Goal: Task Accomplishment & Management: Complete application form

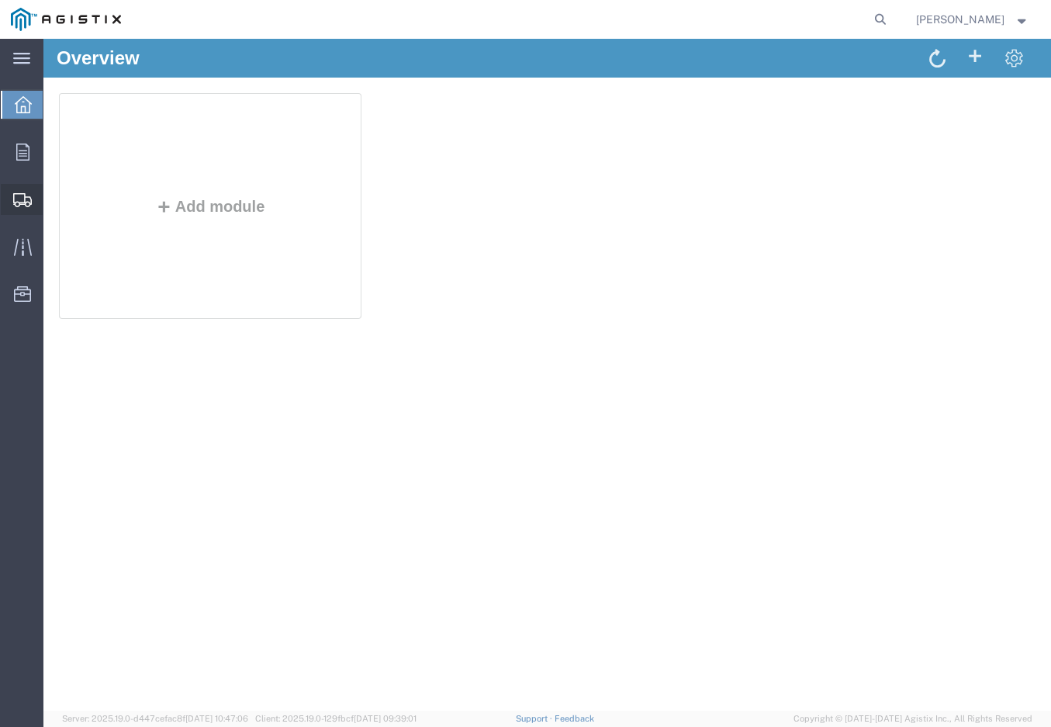
click at [0, 0] on span "Create Shipment" at bounding box center [0, 0] width 0 height 0
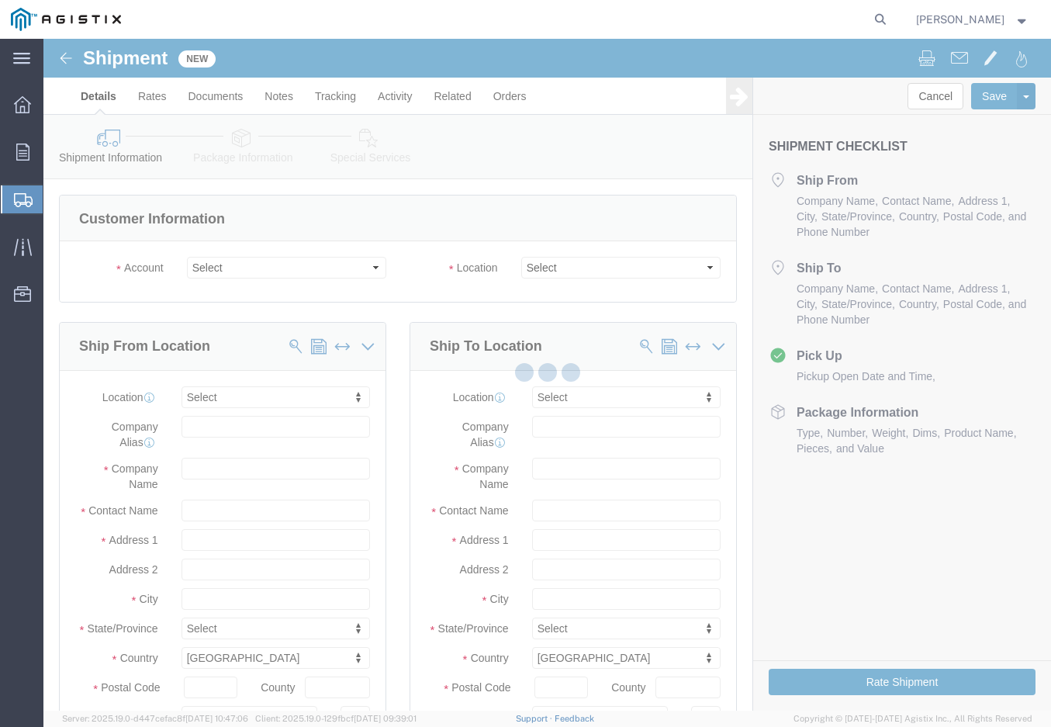
select select
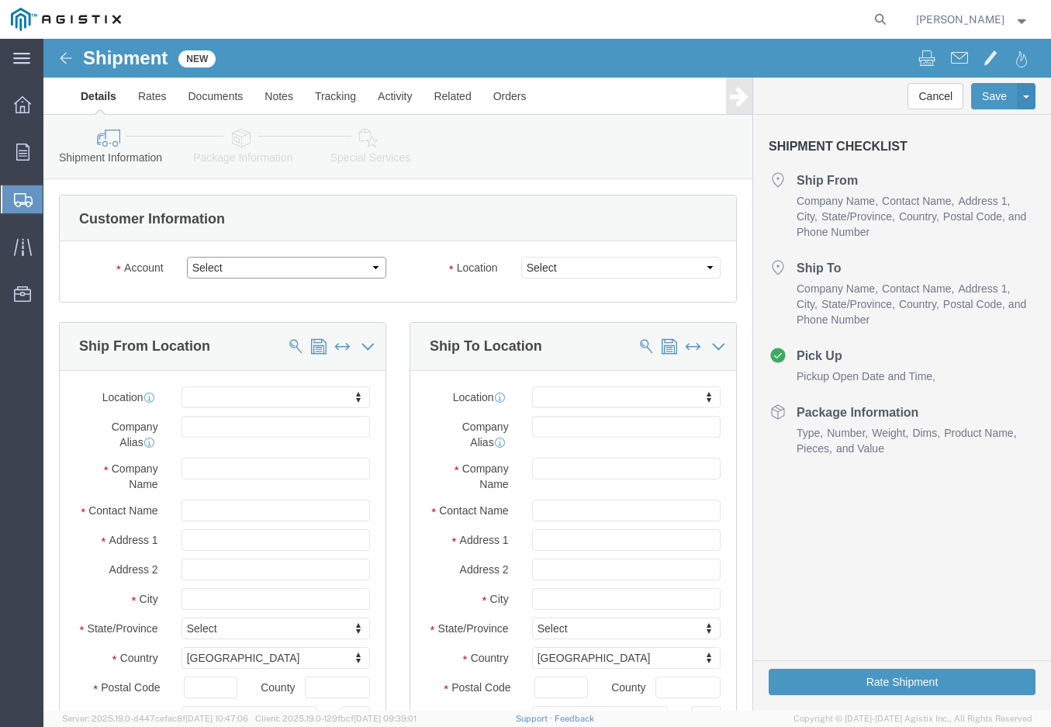
click select "Select Green Country Filter/Safeco PG&E"
select select "9596"
click select "Select Green Country Filter/Safeco PG&E"
select select "PURCHORD"
select select
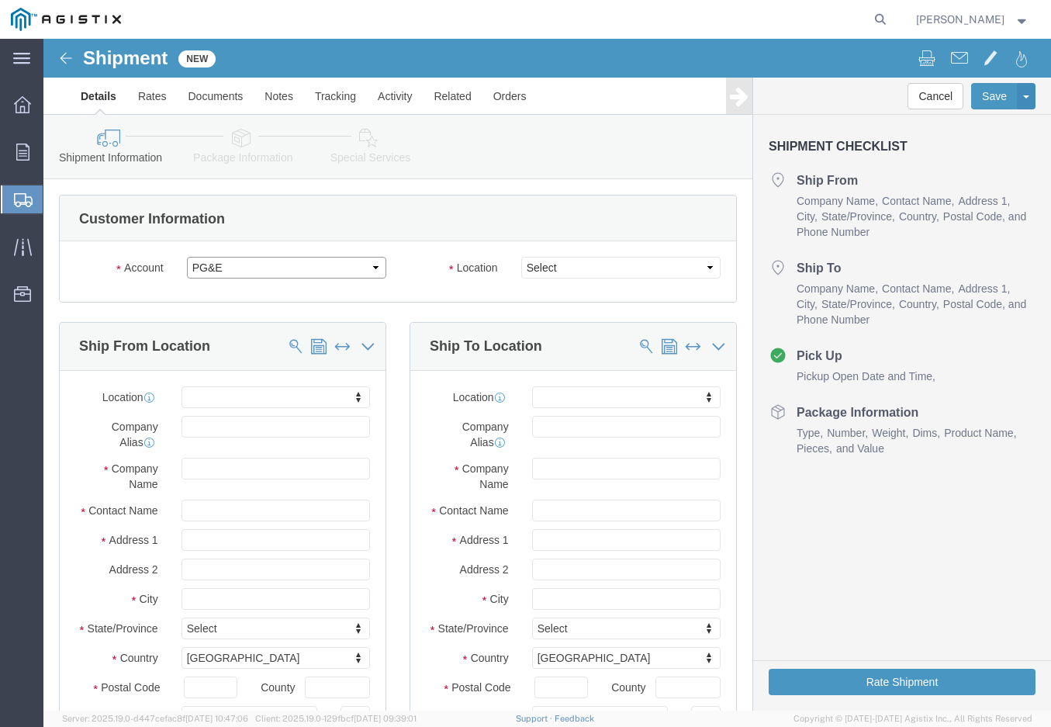
select select
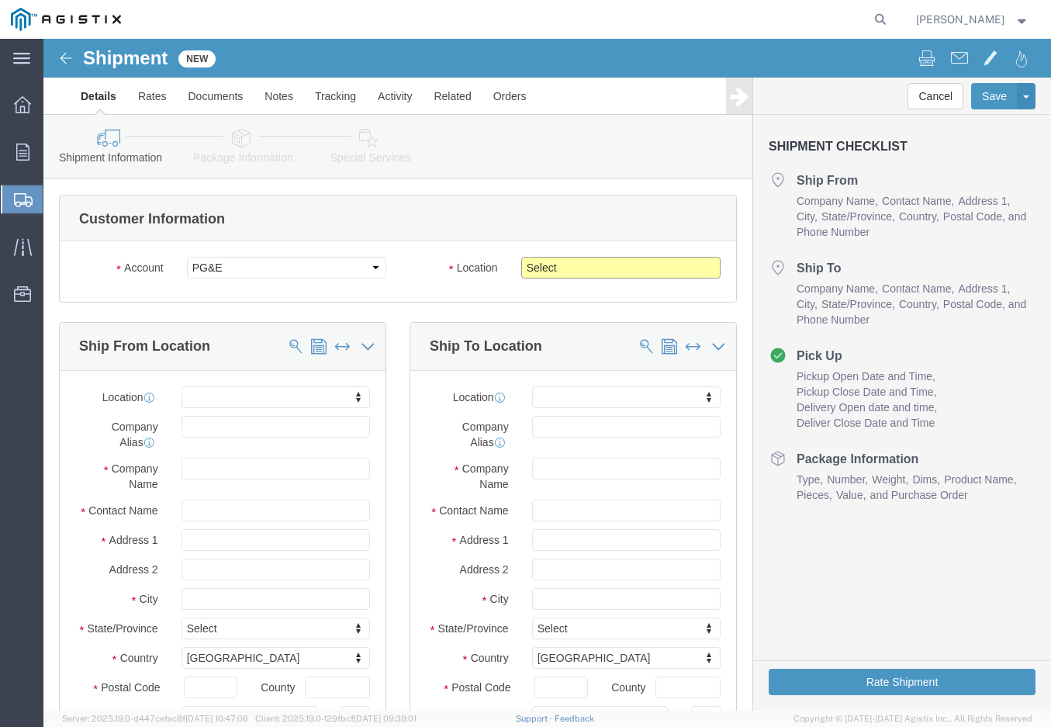
click select "Select All Others [GEOGRAPHIC_DATA] [GEOGRAPHIC_DATA] [GEOGRAPHIC_DATA] [GEOGRA…"
select select "19745"
click select "Select All Others [GEOGRAPHIC_DATA] [GEOGRAPHIC_DATA] [GEOGRAPHIC_DATA] [GEOGRA…"
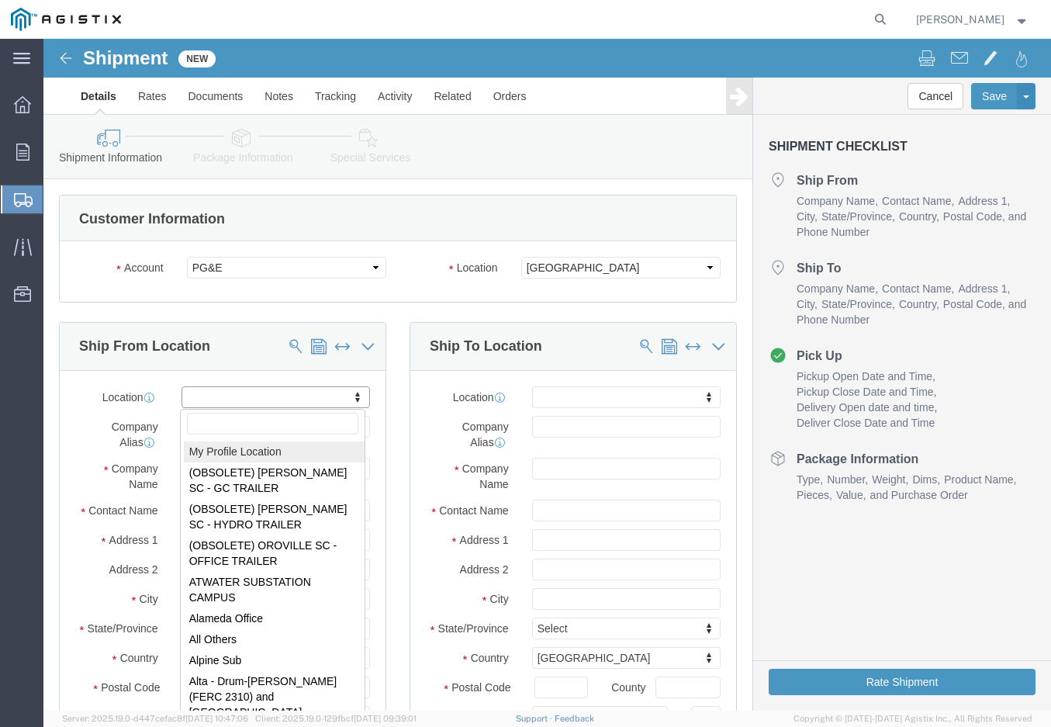
select select "MYPROFILE"
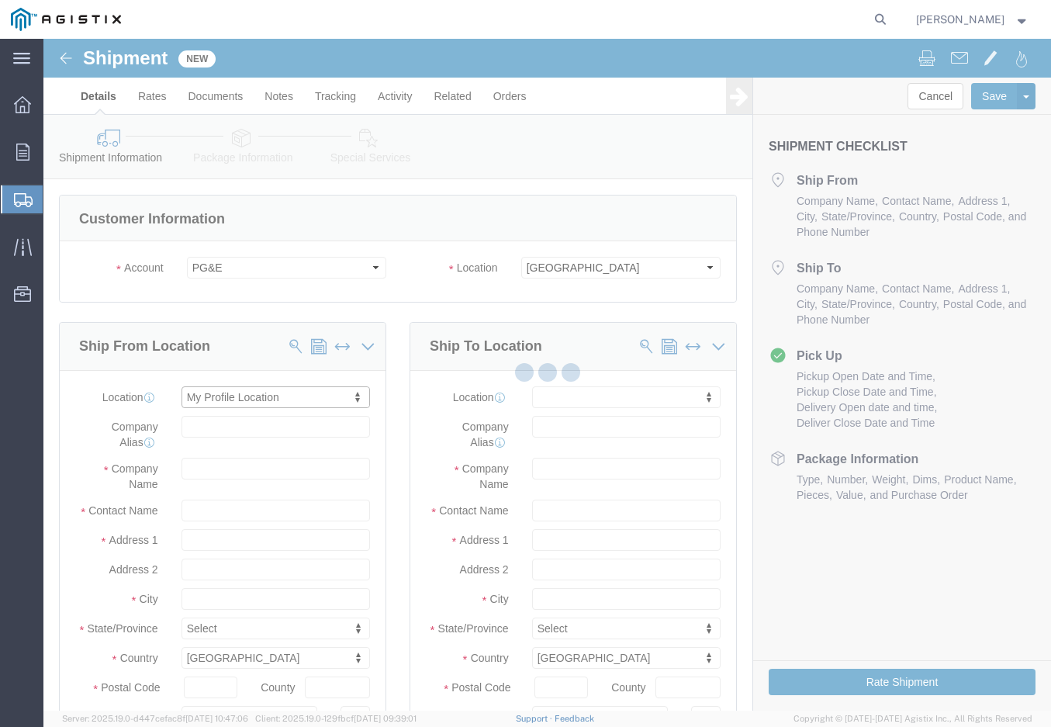
type input "[STREET_ADDRESS]"
type input "74131"
type input "9184550100"
type input "[EMAIL_ADDRESS][DOMAIN_NAME]"
checkbox input "true"
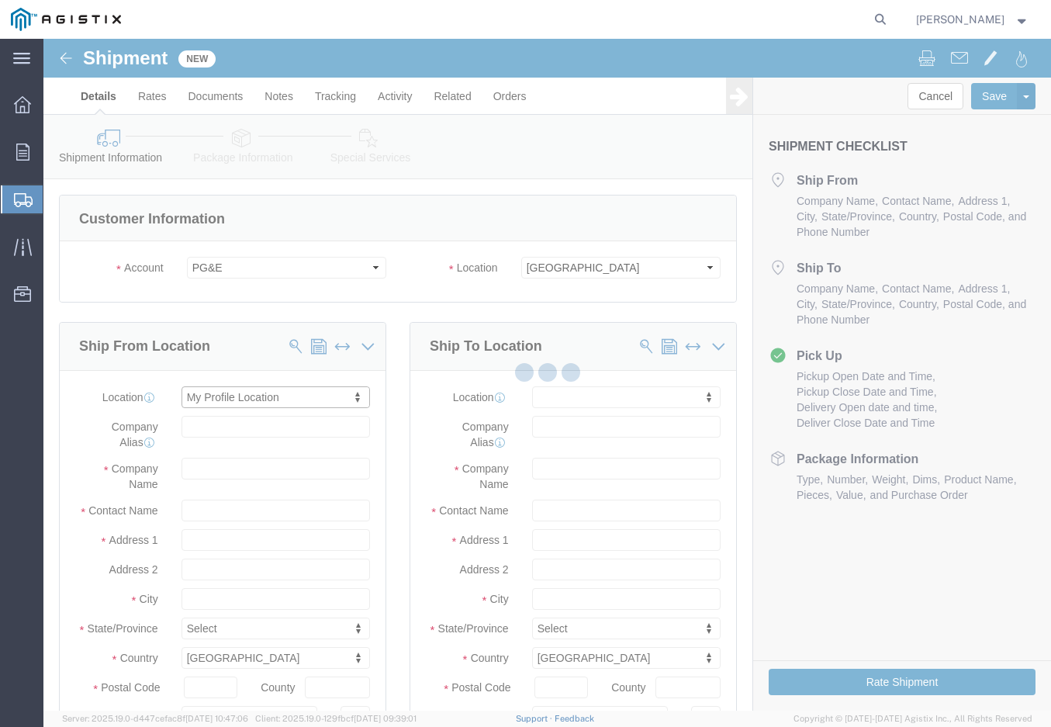
type input "Green Country Filter/Safeco"
type input "[PERSON_NAME]"
type input "TULSA"
select select "OK"
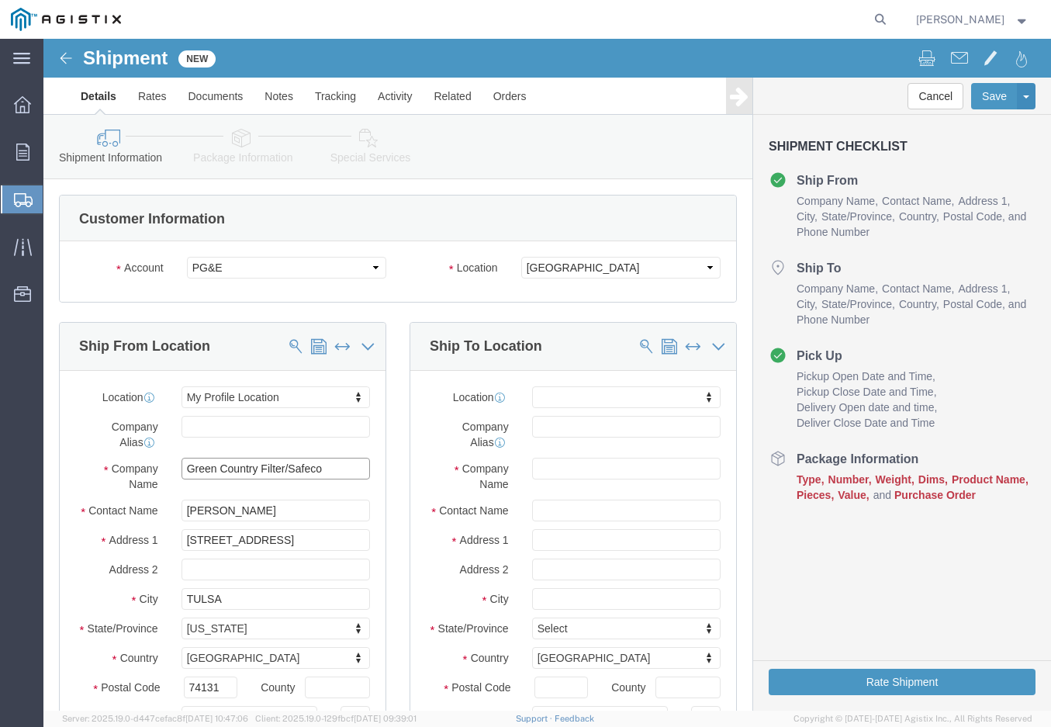
drag, startPoint x: 244, startPoint y: 430, endPoint x: 118, endPoint y: 432, distance: 125.7
click div "Company Name Green Country Filter/Safeco"
click input "Safeco"
type input "Safeco Filter Products Inc"
type input "[STREET_ADDRESS]"
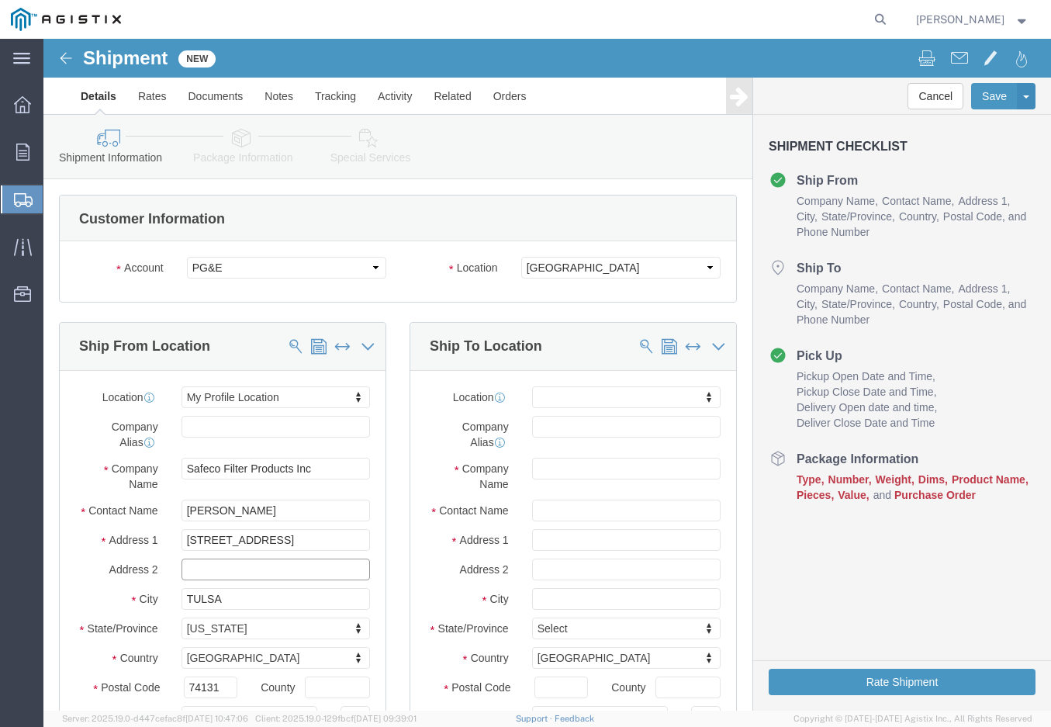
select select
type input "[GEOGRAPHIC_DATA]"
select select
type input "74063"
select select
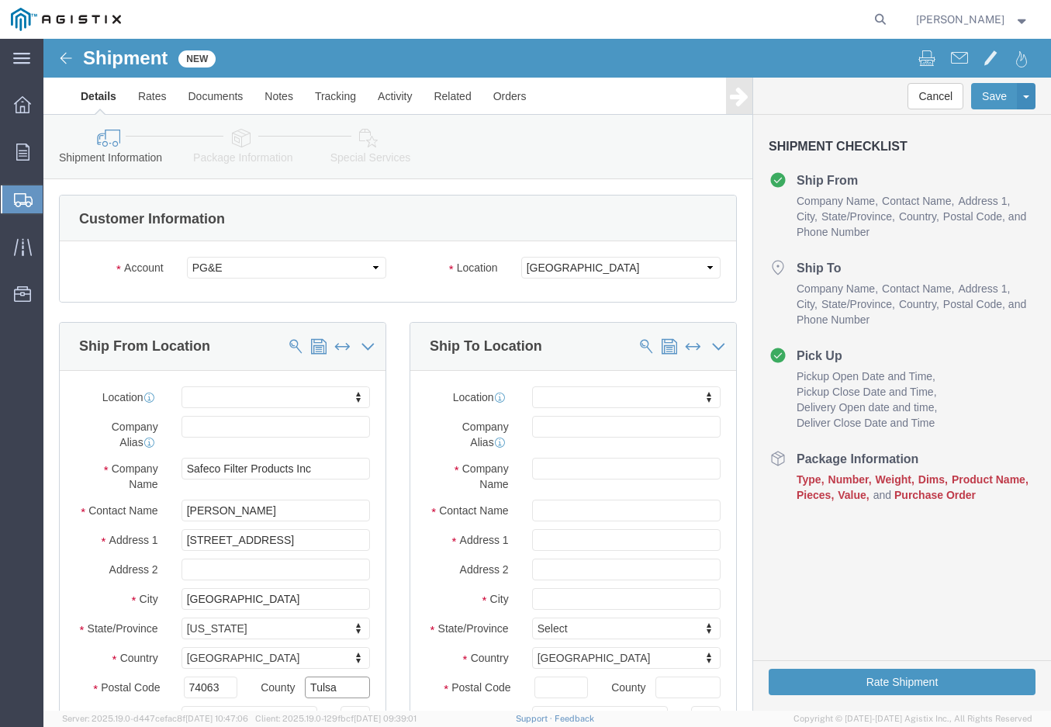
type input "Tulsa"
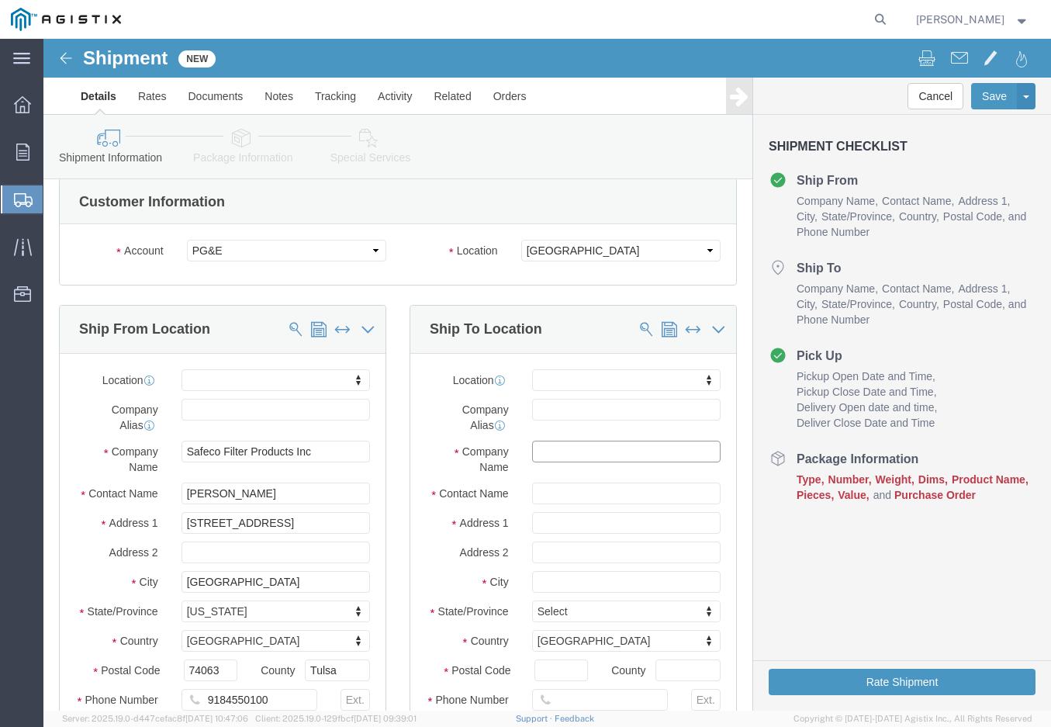
click input "text"
type input "p"
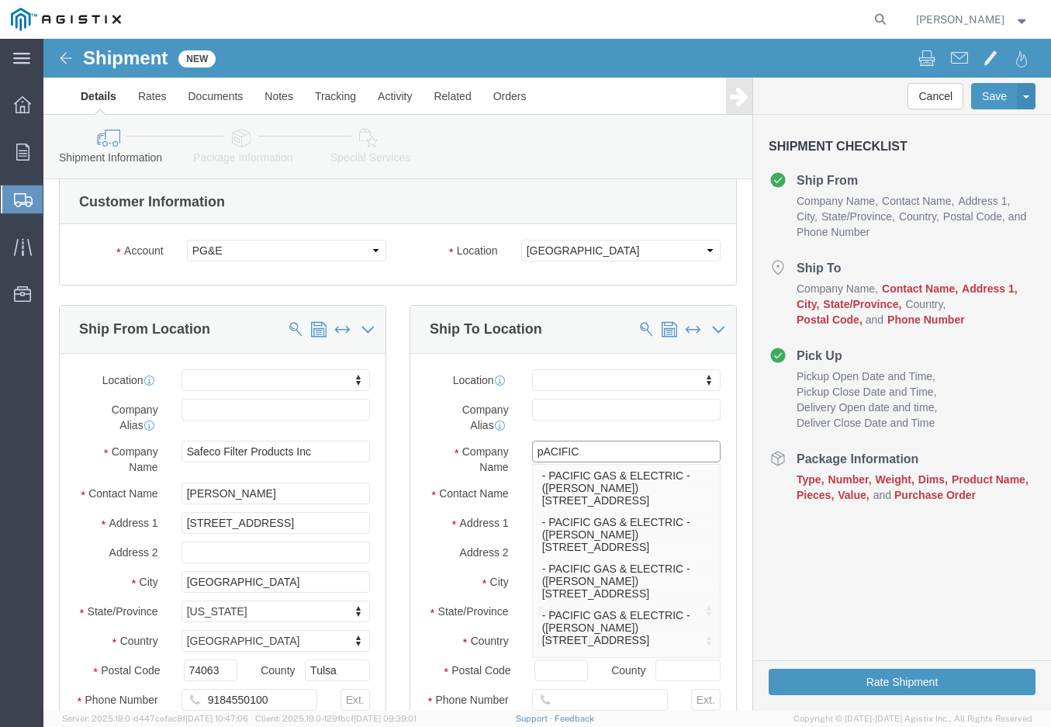
type input "pACIFIC g"
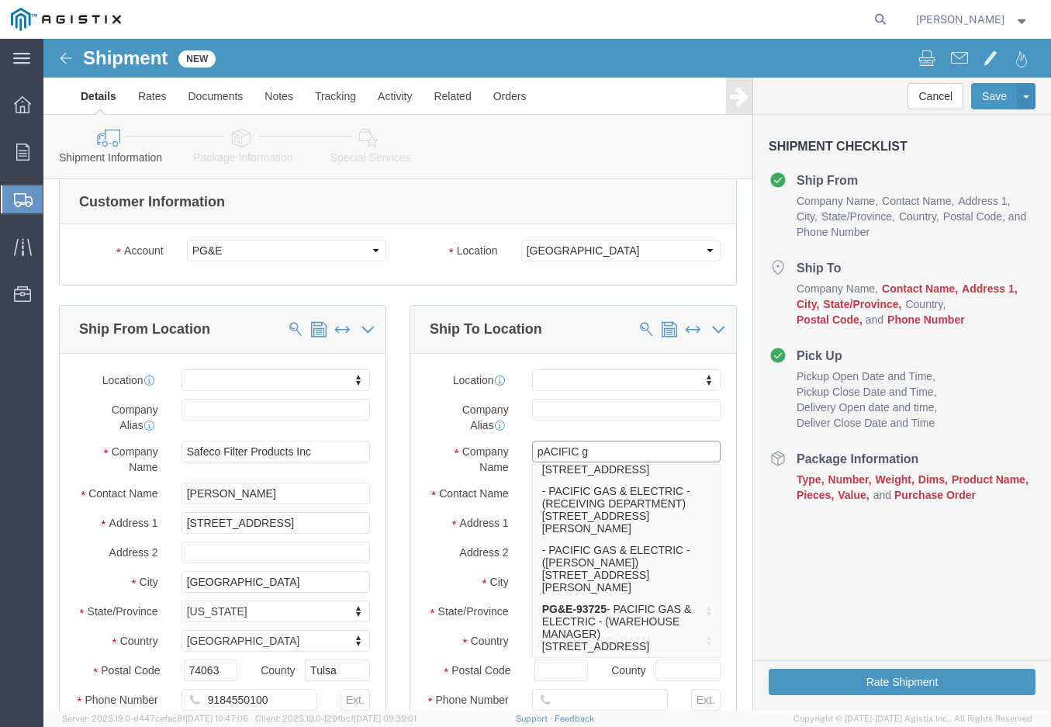
scroll to position [410, 0]
click p "PG&E-93725 - PACIFIC GAS & ELECTRIC - (WAREHOUSE MANAGER) [STREET_ADDRESS]"
select select
type input "[STREET_ADDRESS]"
type input "93725"
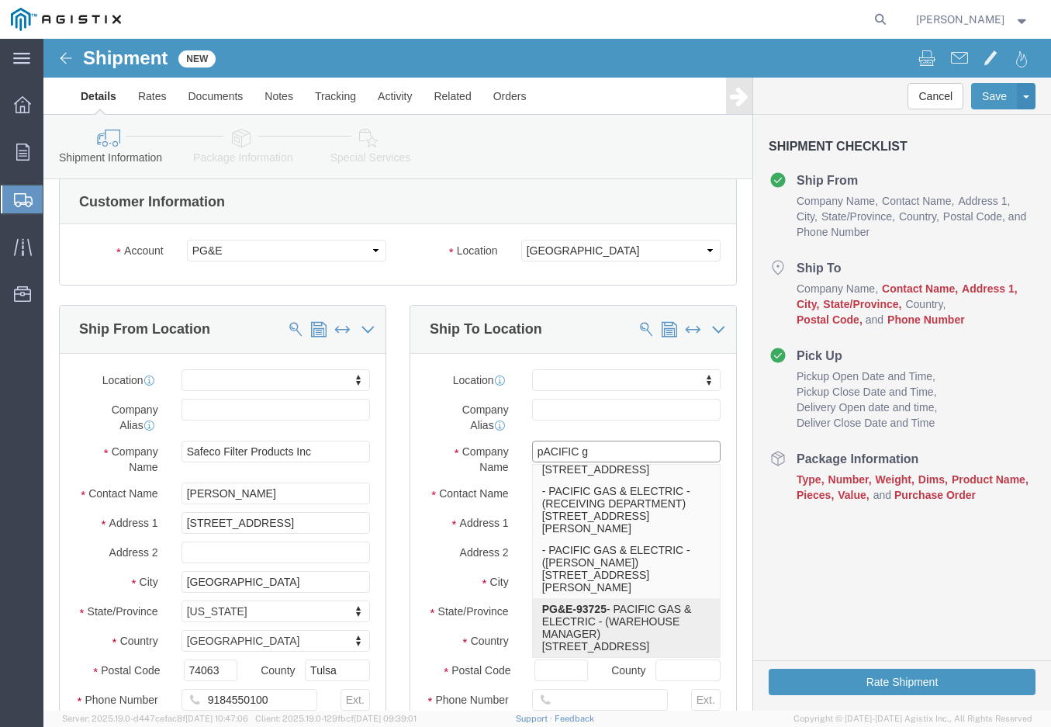
type input "[PHONE_NUMBER]"
type input "PG&E-93725"
type input "PACIFIC GAS & ELECTRIC"
type input "WAREHOUSE MANAGER"
type input "[GEOGRAPHIC_DATA]"
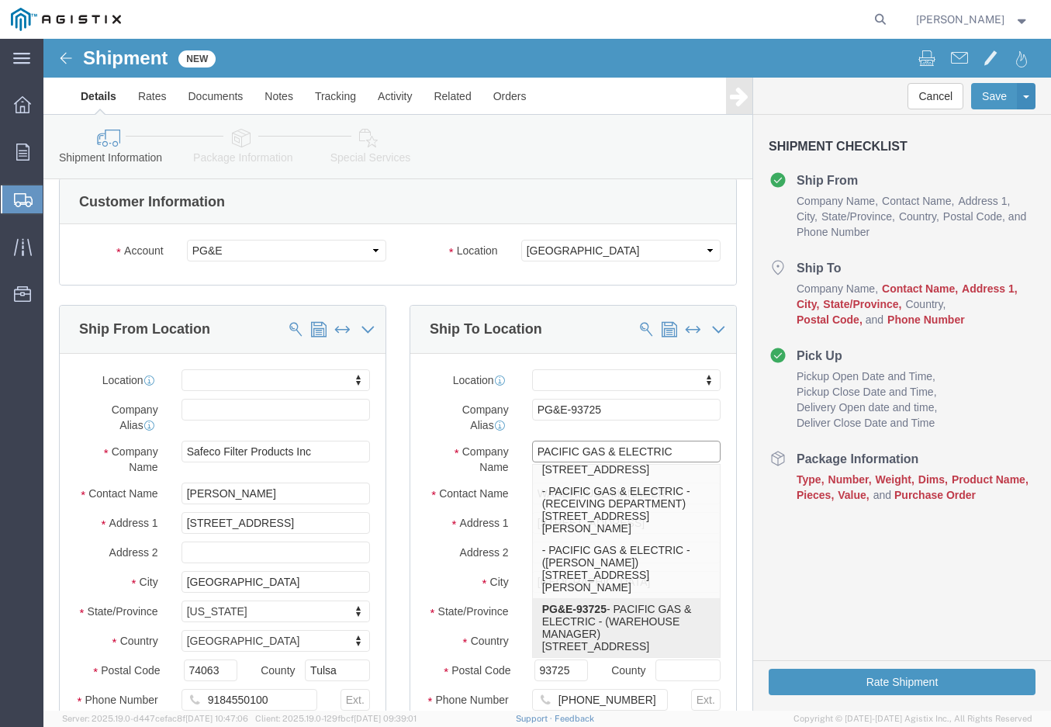
select select "CA"
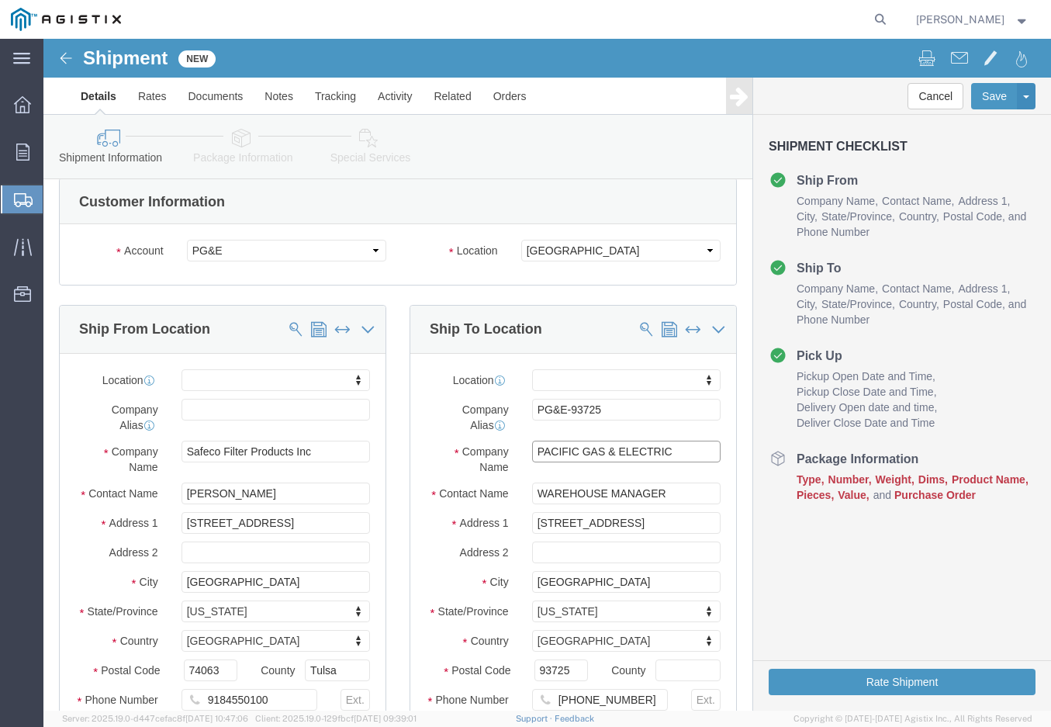
type input "PACIFIC GAS & ELECTRIC"
drag, startPoint x: 584, startPoint y: 656, endPoint x: 419, endPoint y: 647, distance: 165.5
click div "Location My Profile Location (OBSOLETE) [PERSON_NAME] SC - GC TRAILER (OBSOLETE…"
type input "9"
type input "[PHONE_NUMBER]"
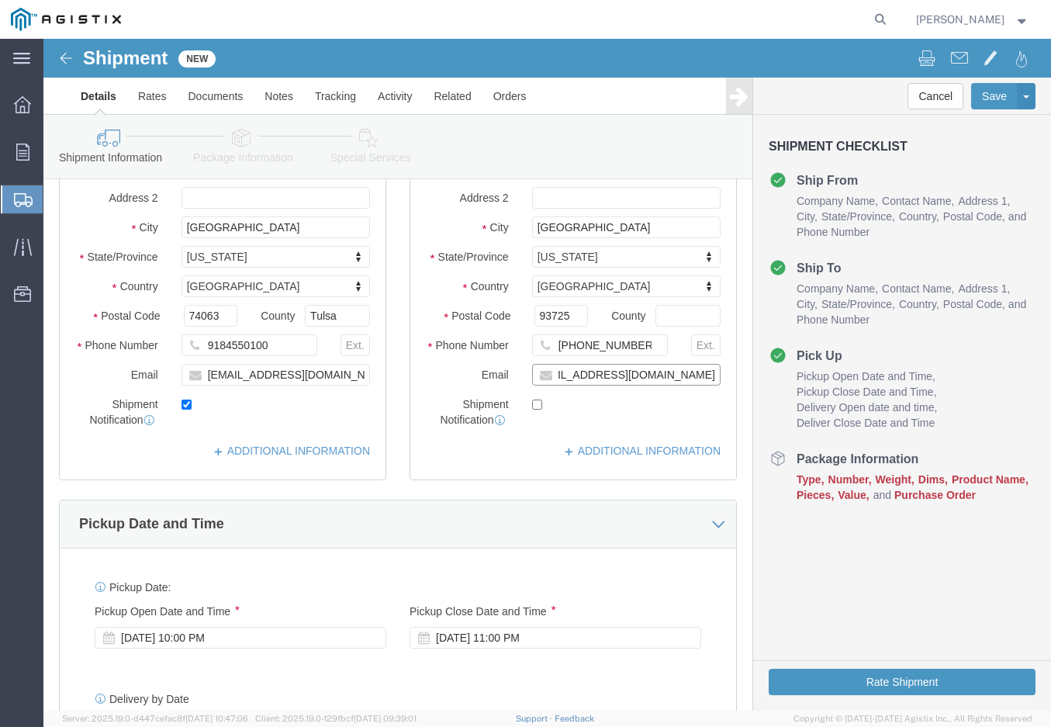
scroll to position [0, 57]
type input "[EMAIL_ADDRESS][DOMAIN_NAME]"
checkbox input "true"
drag, startPoint x: 587, startPoint y: 309, endPoint x: 356, endPoint y: 312, distance: 230.5
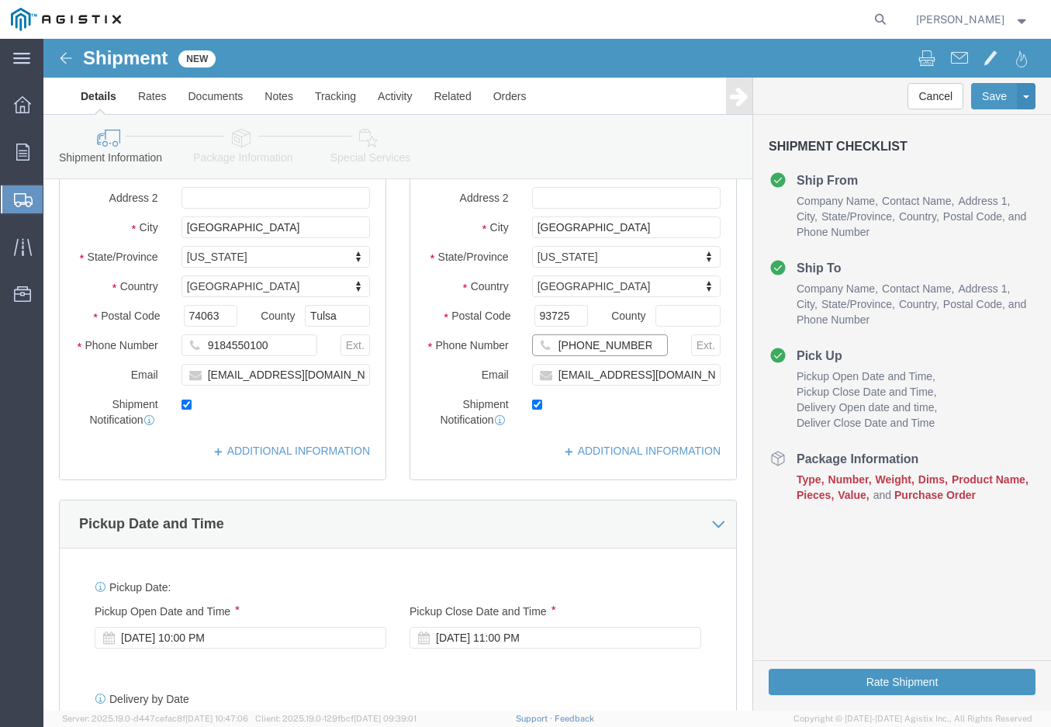
click div "Ship To Location Location My Profile Location (OBSOLETE) [GEOGRAPHIC_DATA] SC -…"
type input "[PHONE_NUMBER]"
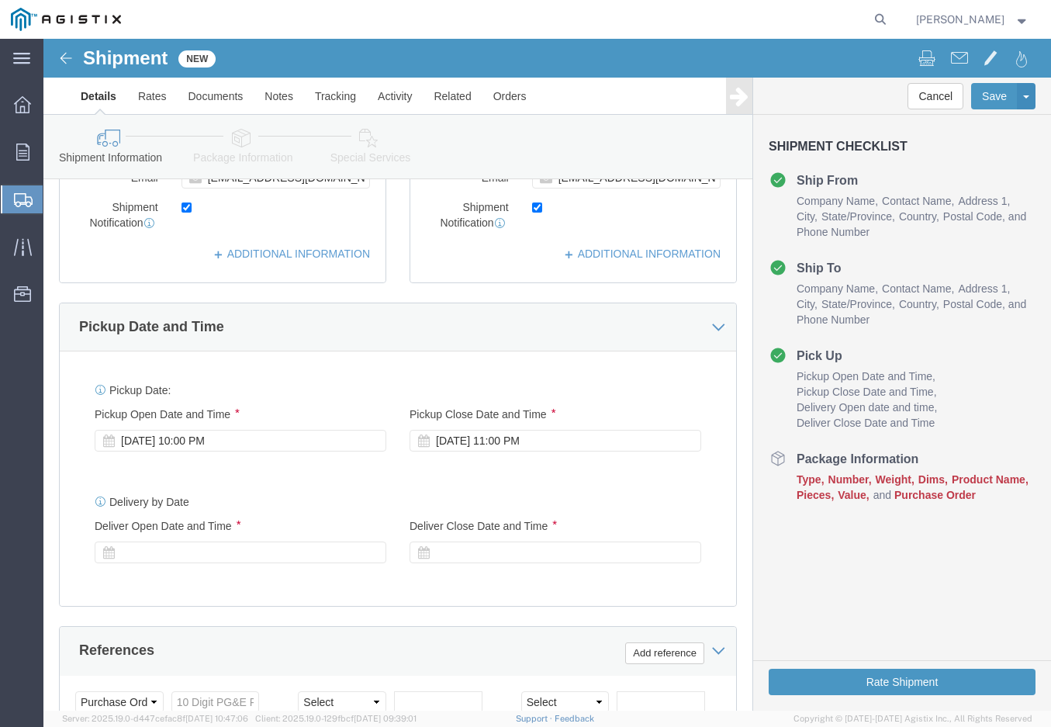
scroll to position [668, 0]
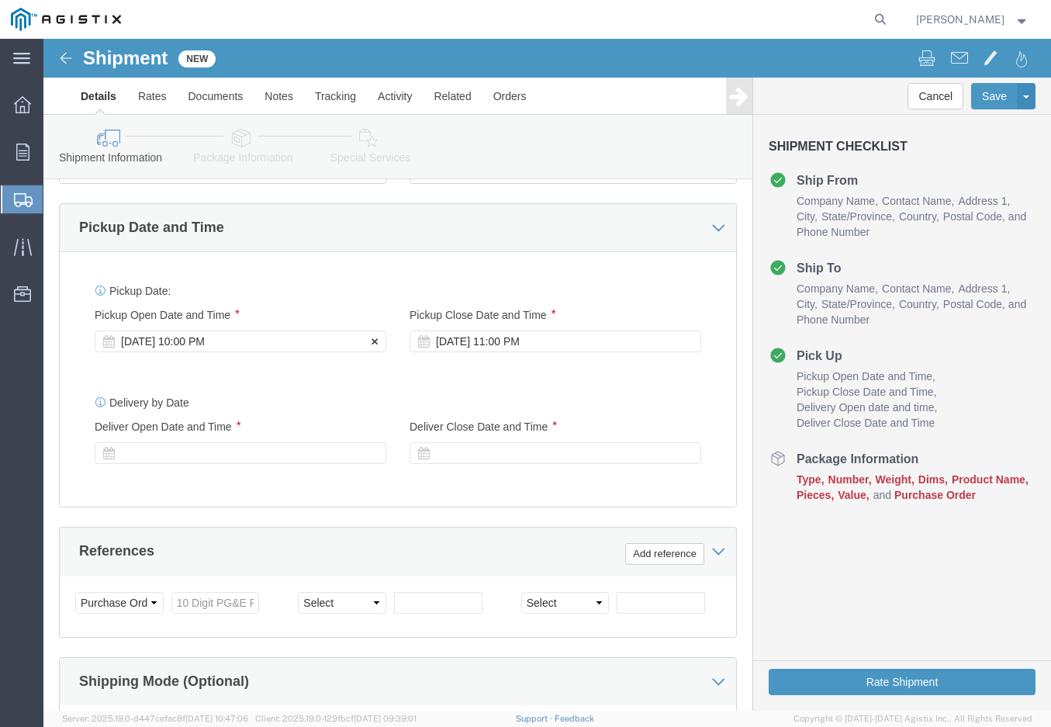
click div "[DATE] 10:00 PM"
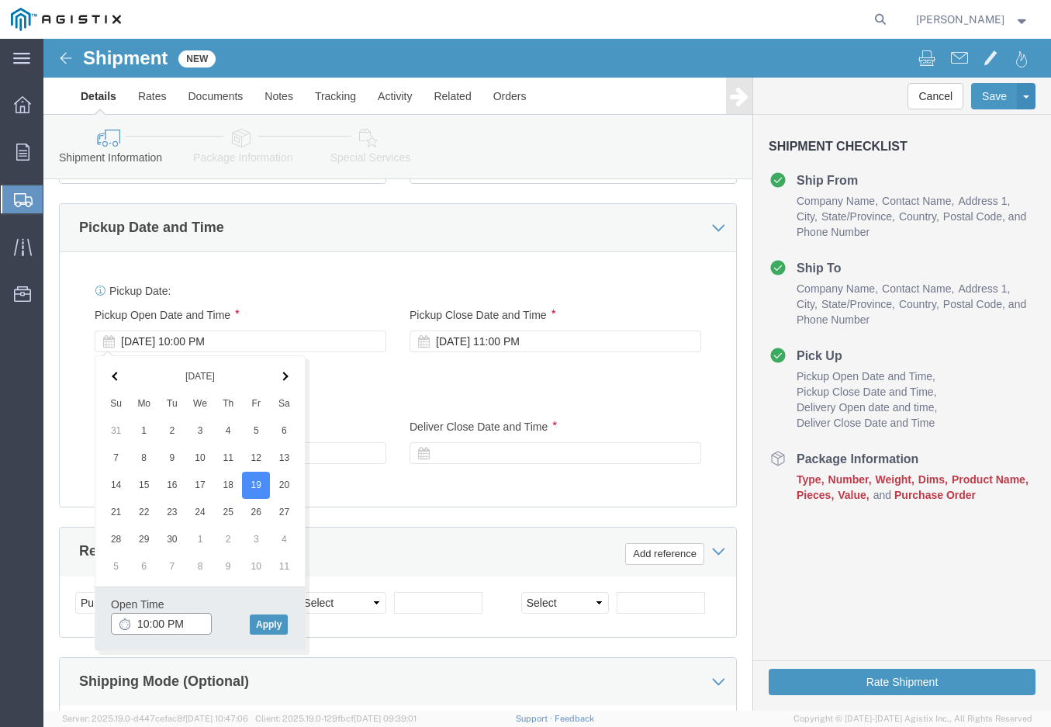
click input "10:00 PM"
type input "1:00 PM"
click button "Apply"
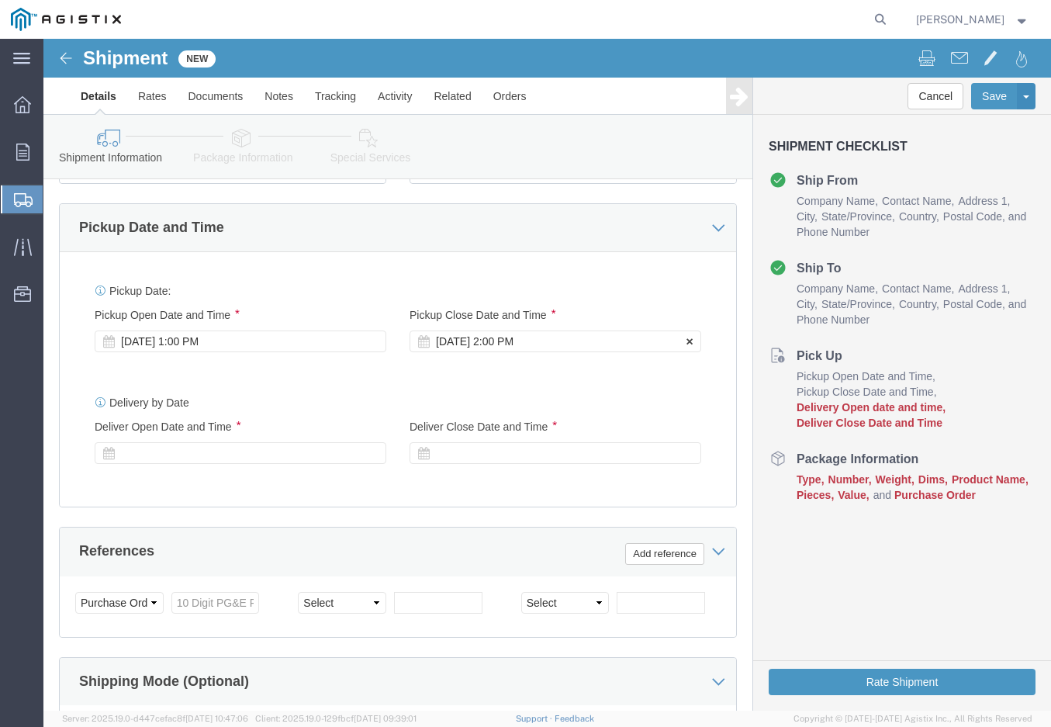
click div "[DATE] 2:00 PM"
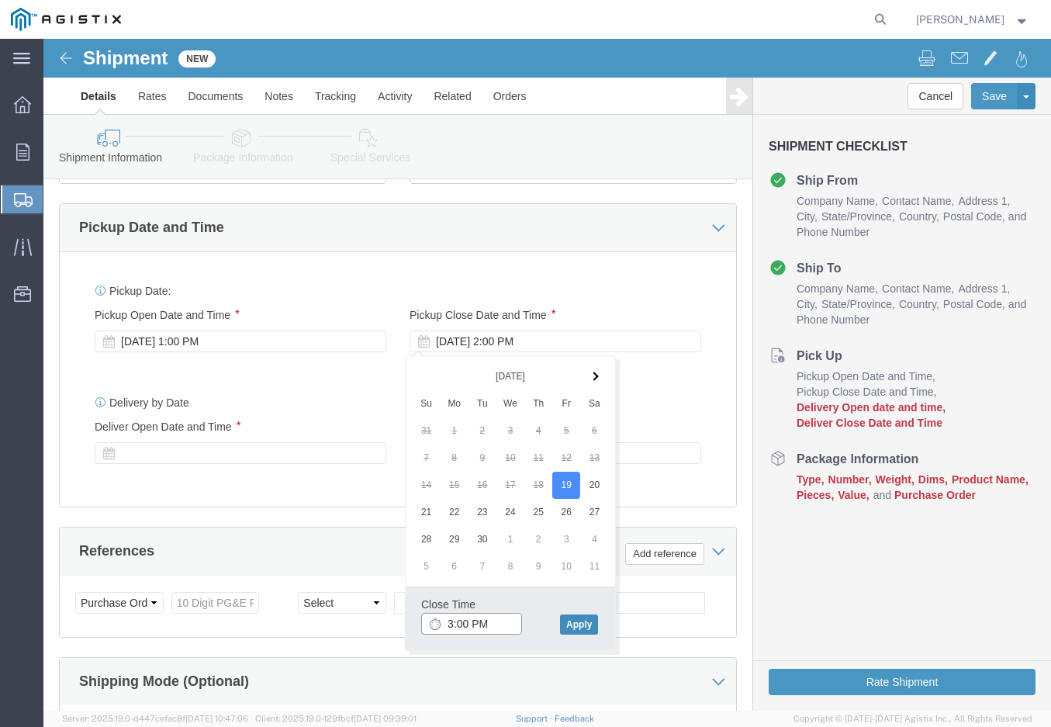
type input "3:00 PM"
click button "Apply"
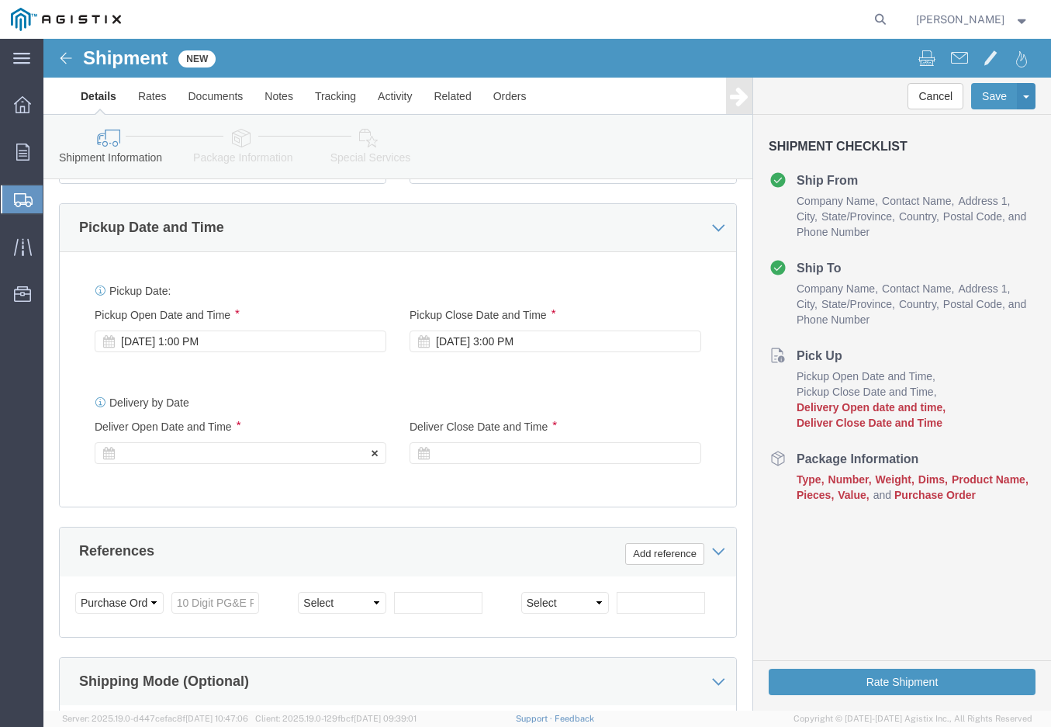
click div
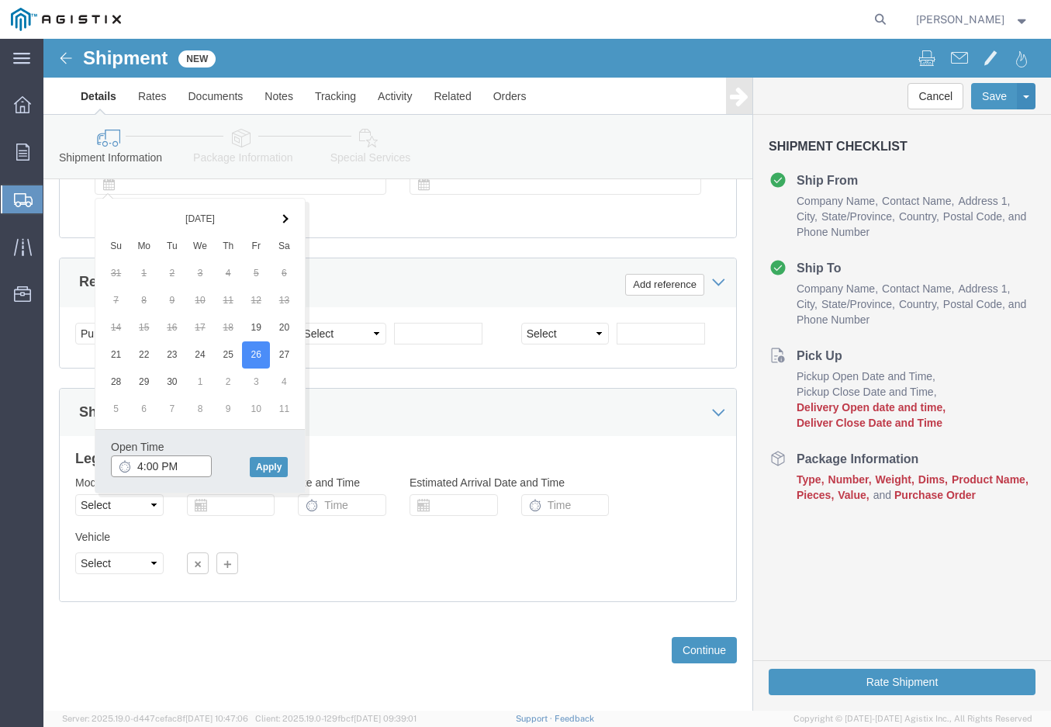
click input "4:00 PM"
type input "8:00 AM"
click button "Apply"
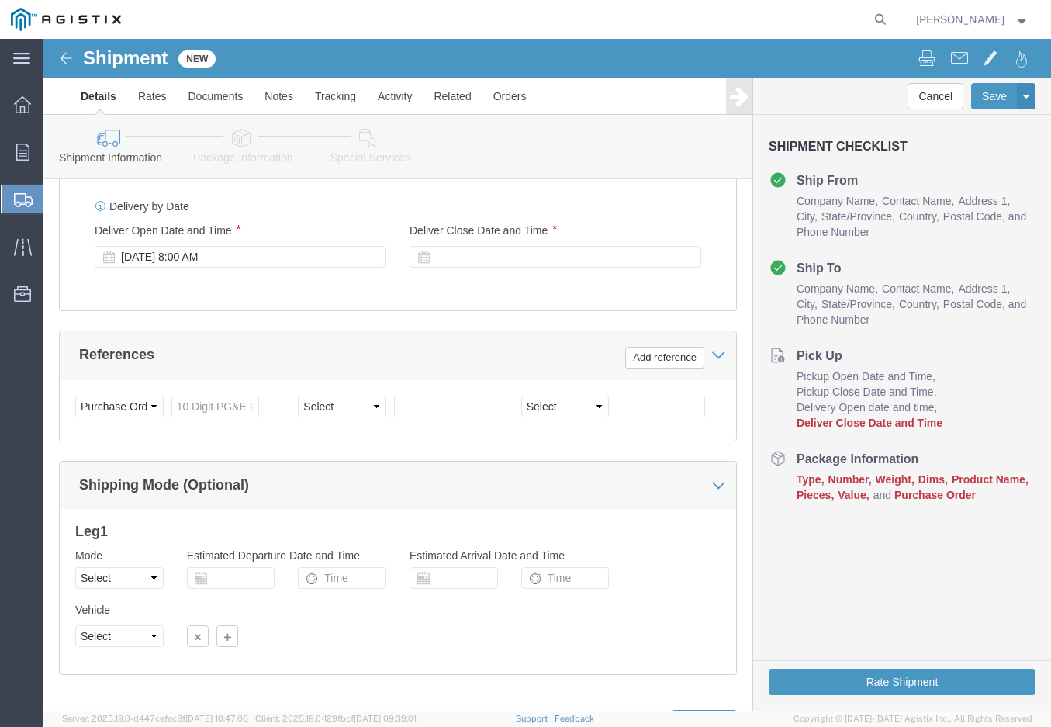
scroll to position [798, 0]
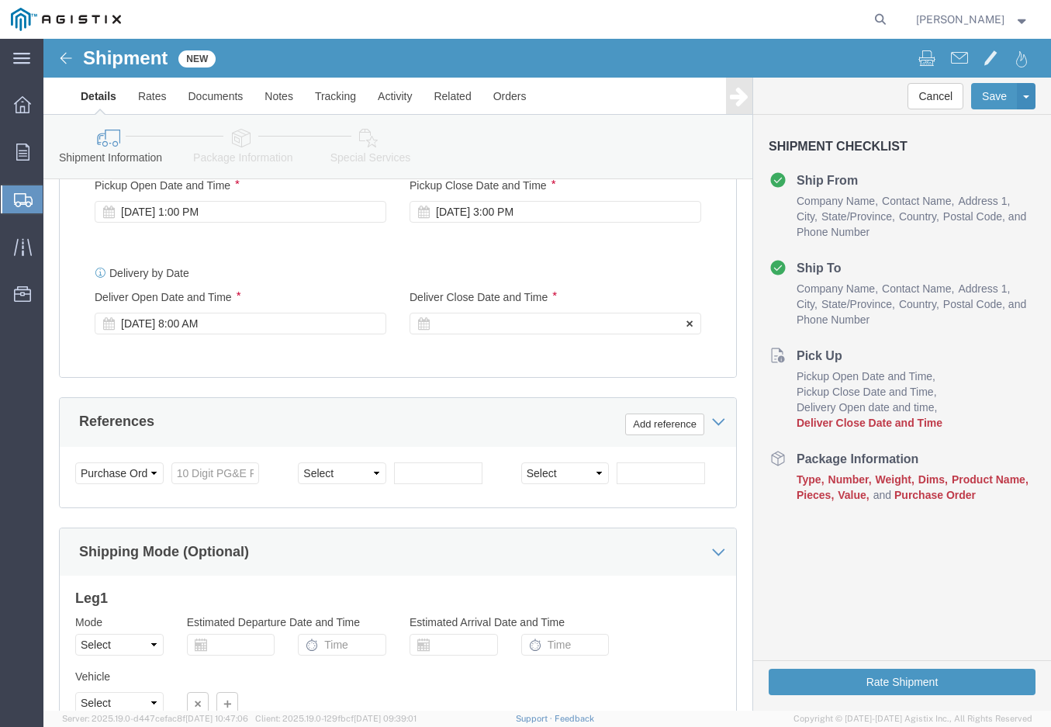
click div
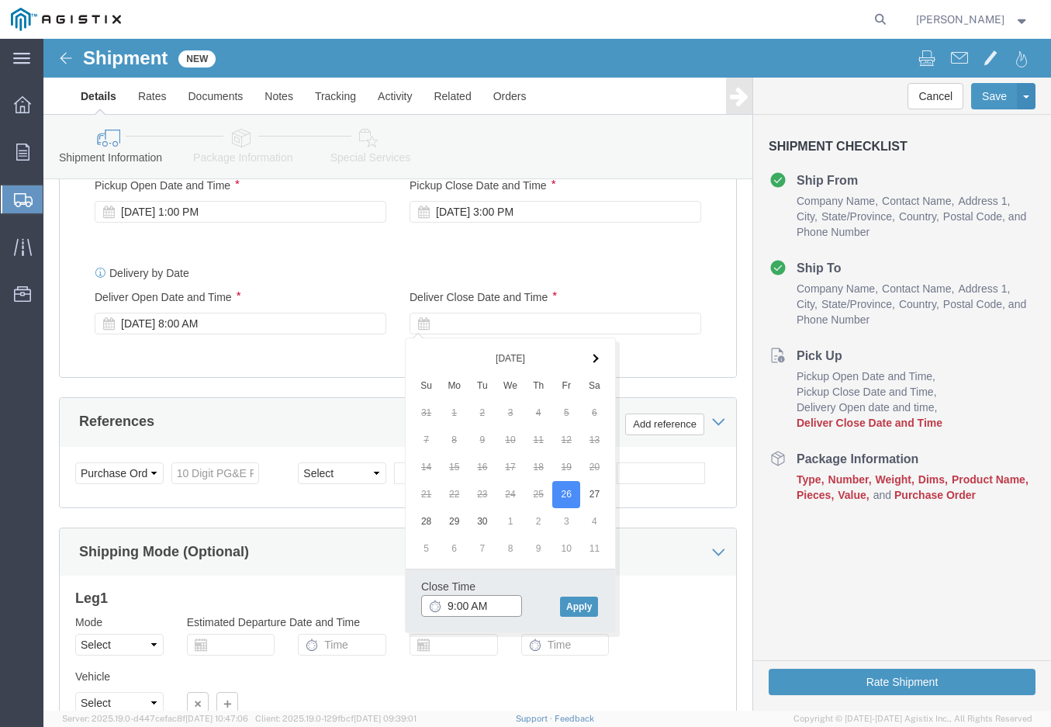
click input "9:00 AM"
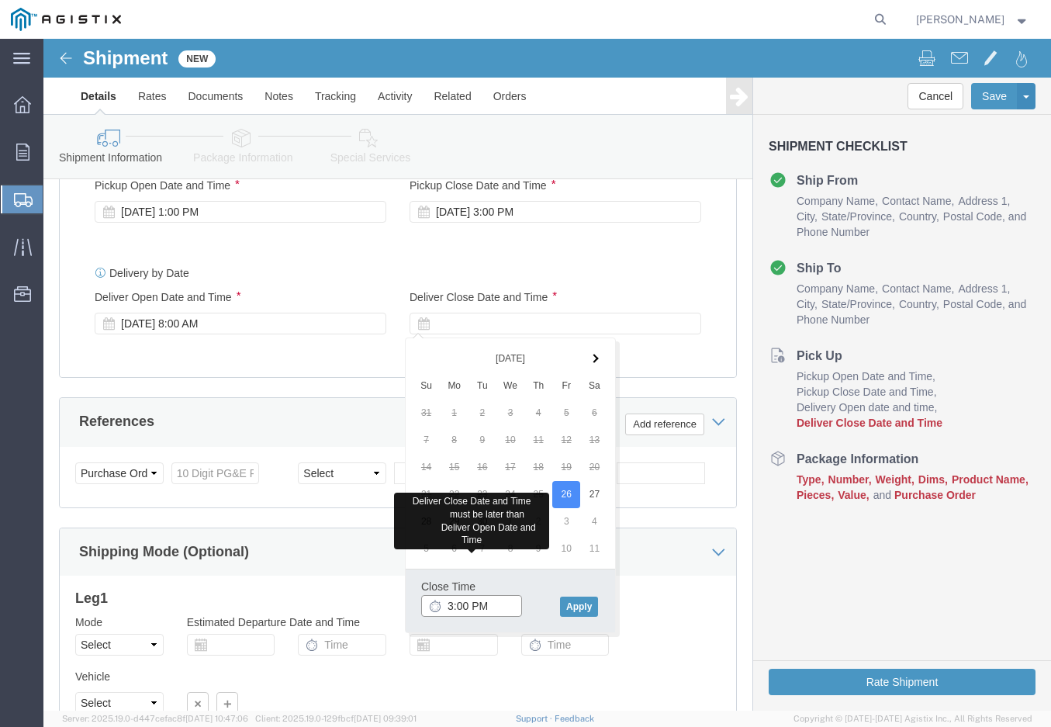
type input "3:00 PM"
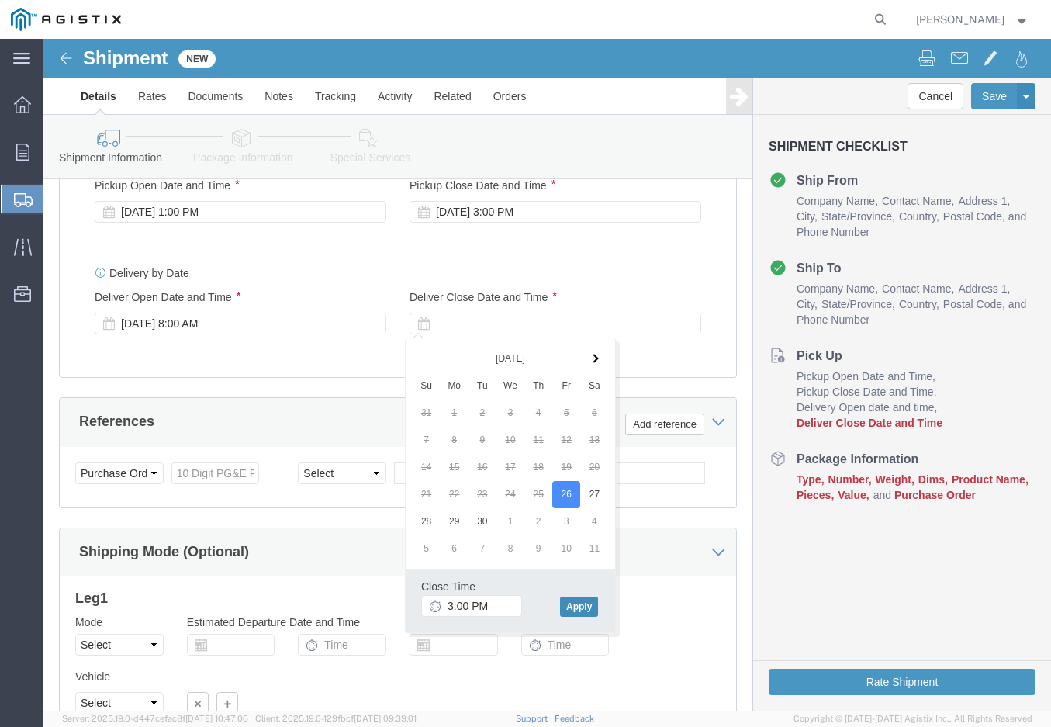
click button "Apply"
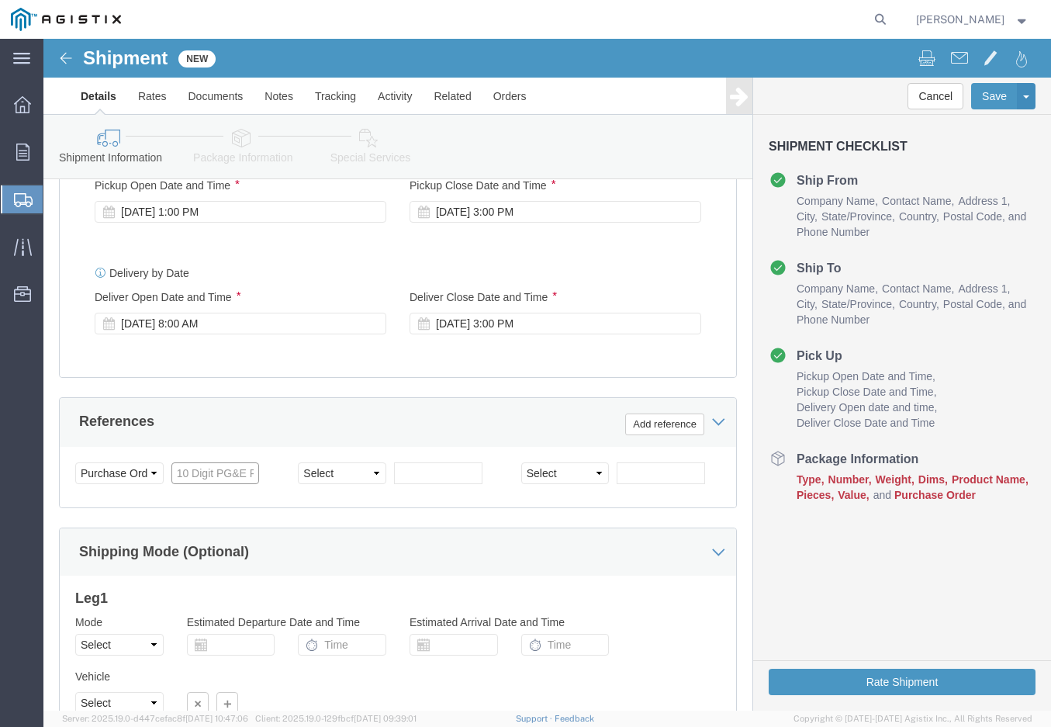
click input "text"
type input "3501418924"
select select "SALEORDR"
type input "R25104"
click select "Select Air Less than Truckload Multi-Leg Ocean Freight Rail Small Parcel Truckl…"
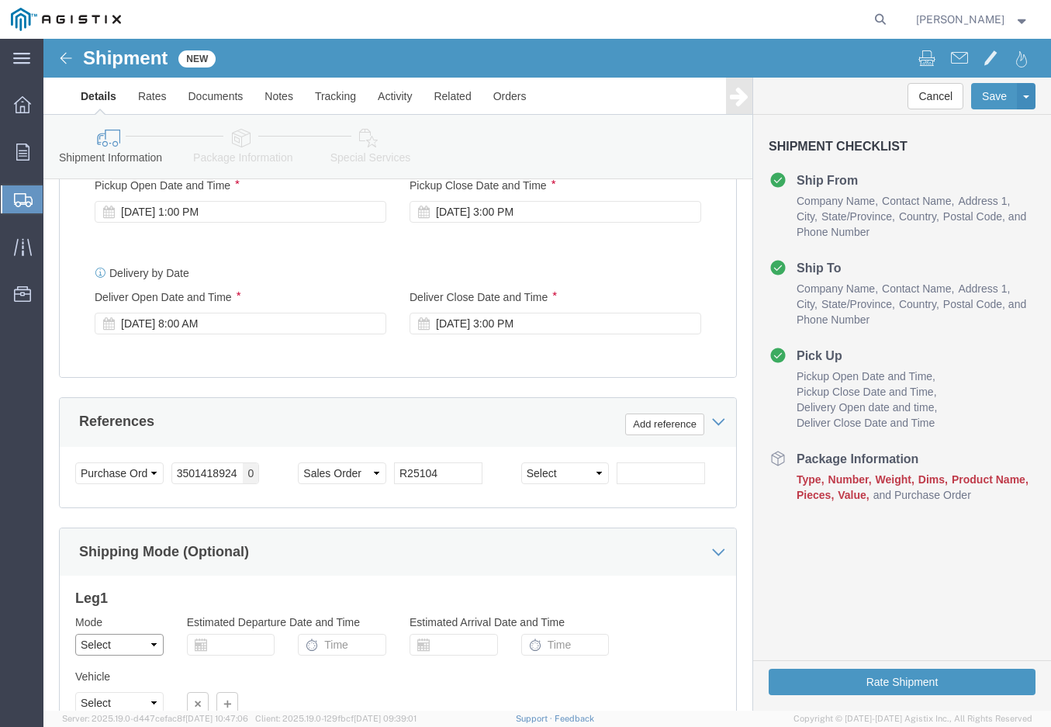
select select "LTL"
click select "Select Air Less than Truckload Multi-Leg Ocean Freight Rail Small Parcel Truckl…"
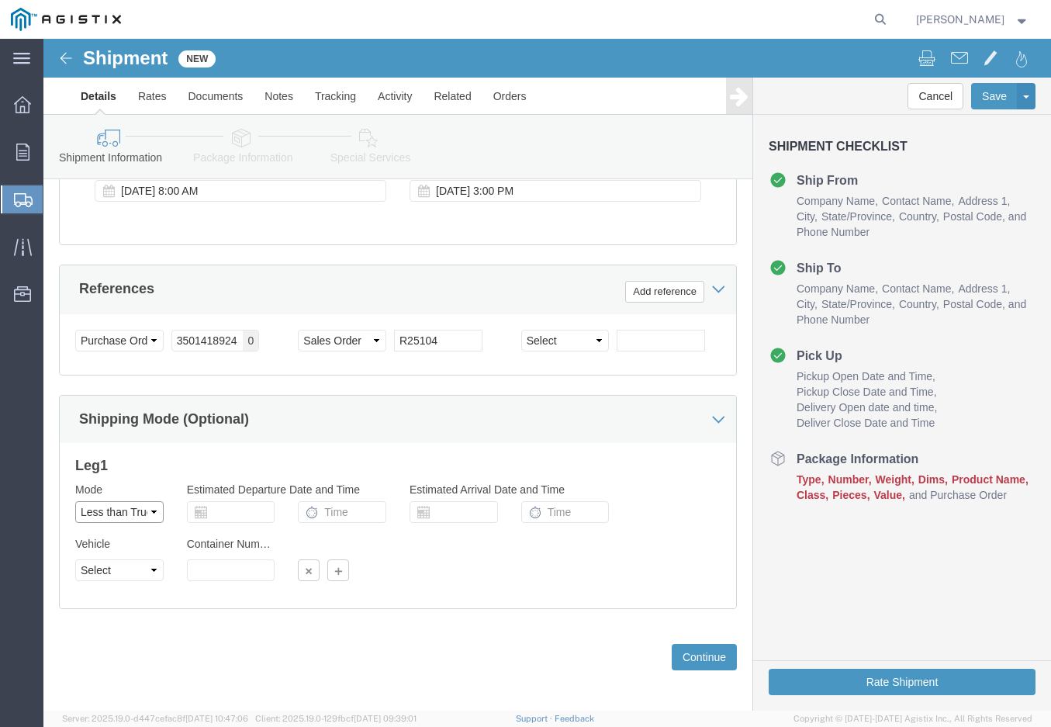
scroll to position [937, 0]
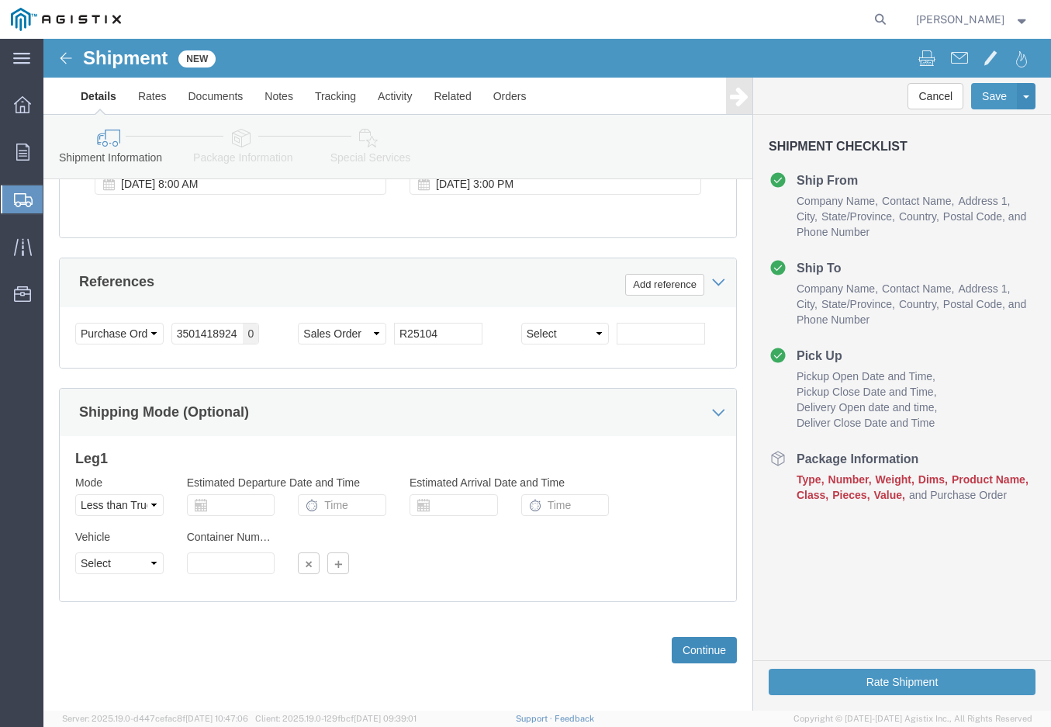
click button "Continue"
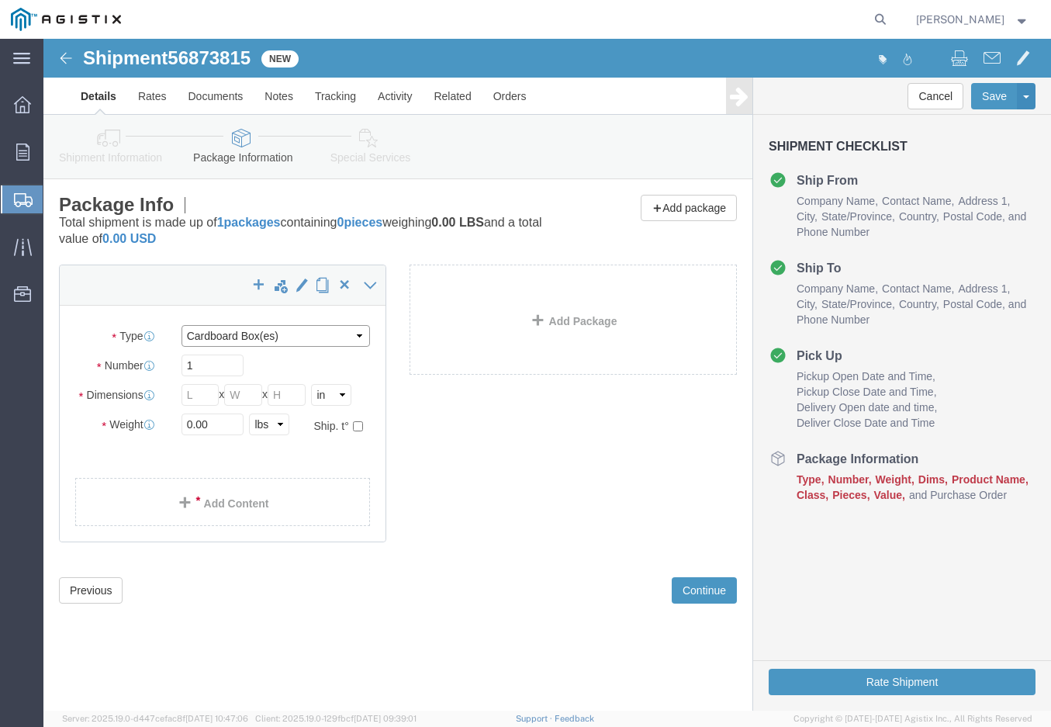
click select "Select Bulk Bundle(s) Cardboard Box(es) Carton(s) Crate(s) Drum(s) (Fiberboard)…"
select select "PSNS"
click select "Select Bulk Bundle(s) Cardboard Box(es) Carton(s) Crate(s) Drum(s) (Fiberboard)…"
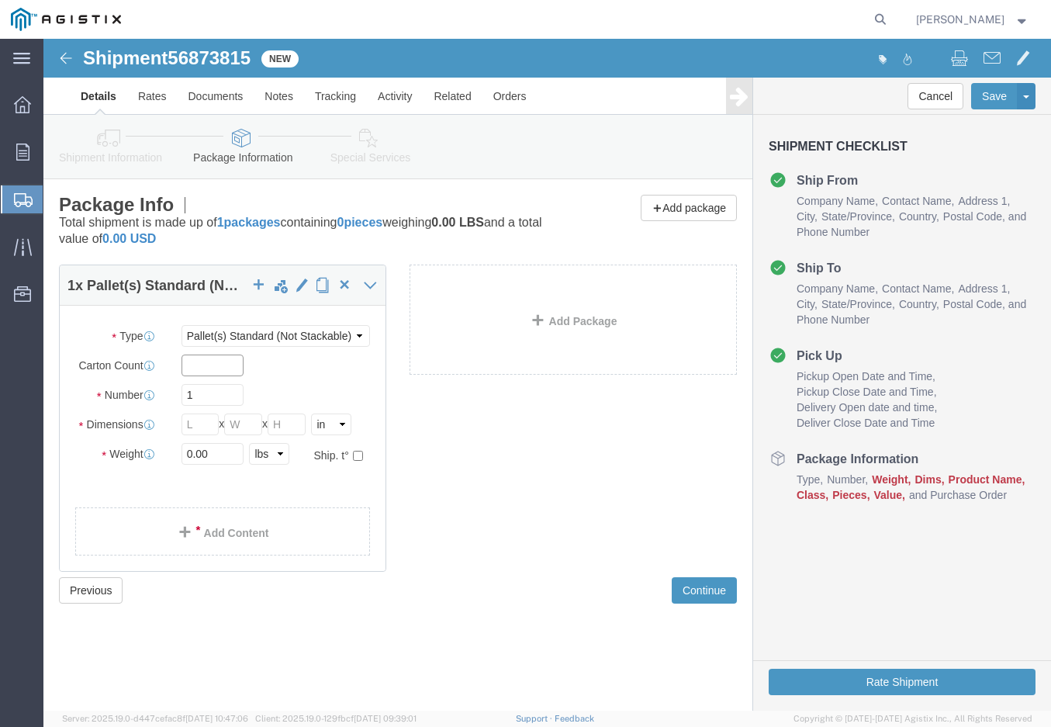
click input "text"
type input "4"
type input "48"
type input "24"
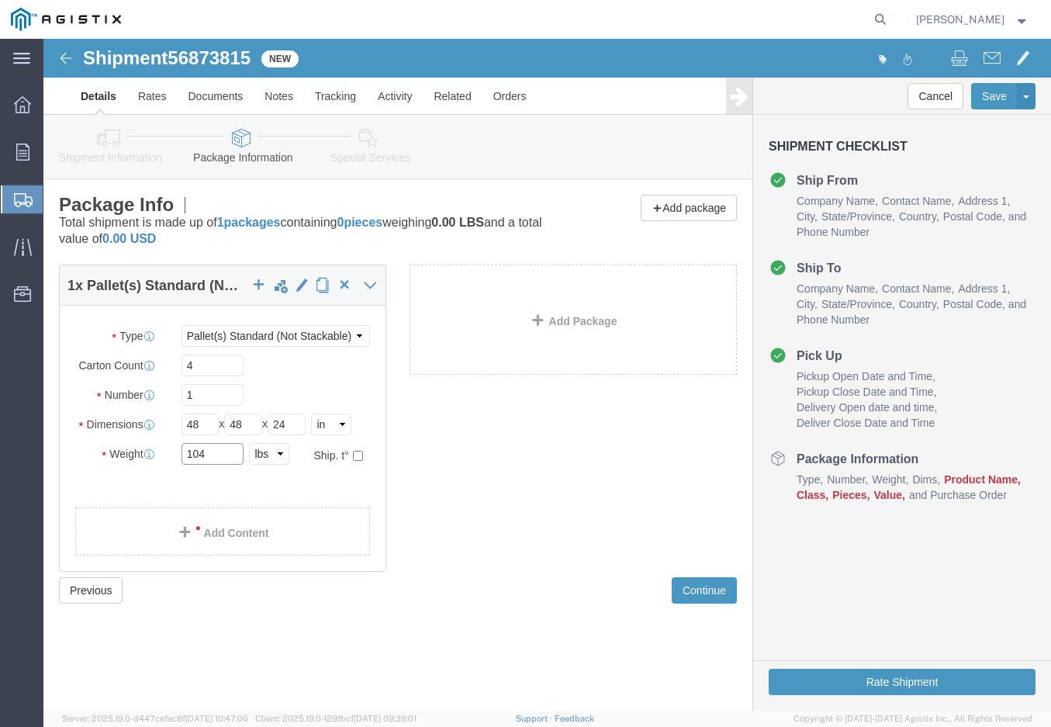
type input "104"
click link "Add Content"
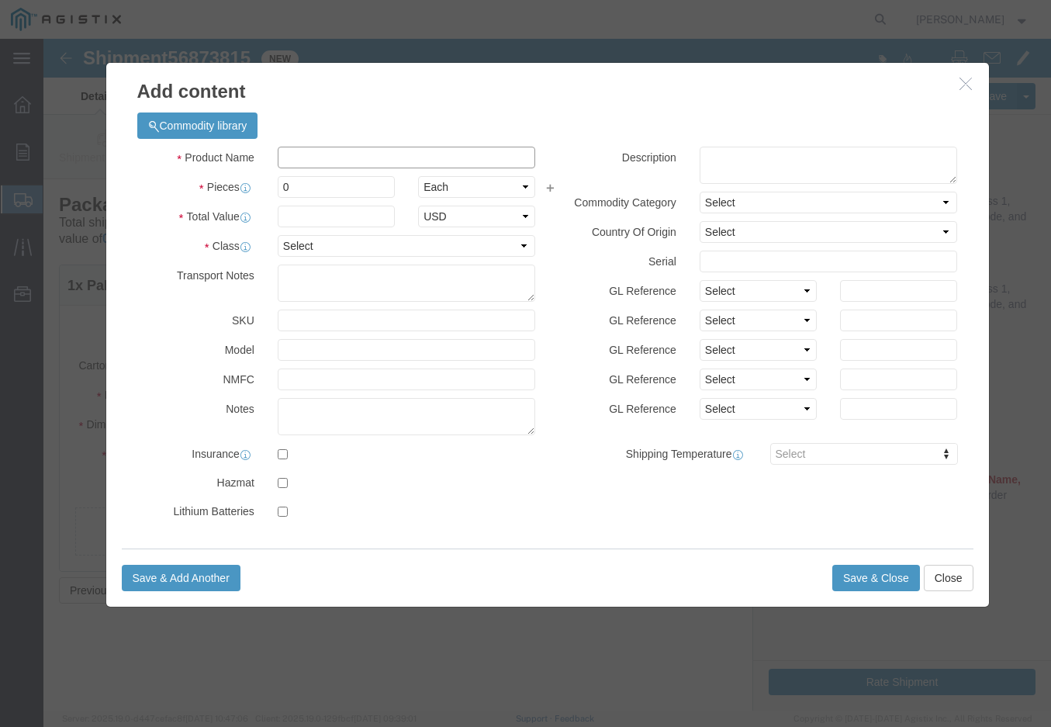
click input "text"
type input "NATURAL GAS FILTER COMPONENTS"
type input "4"
type input "7500"
select select "USD"
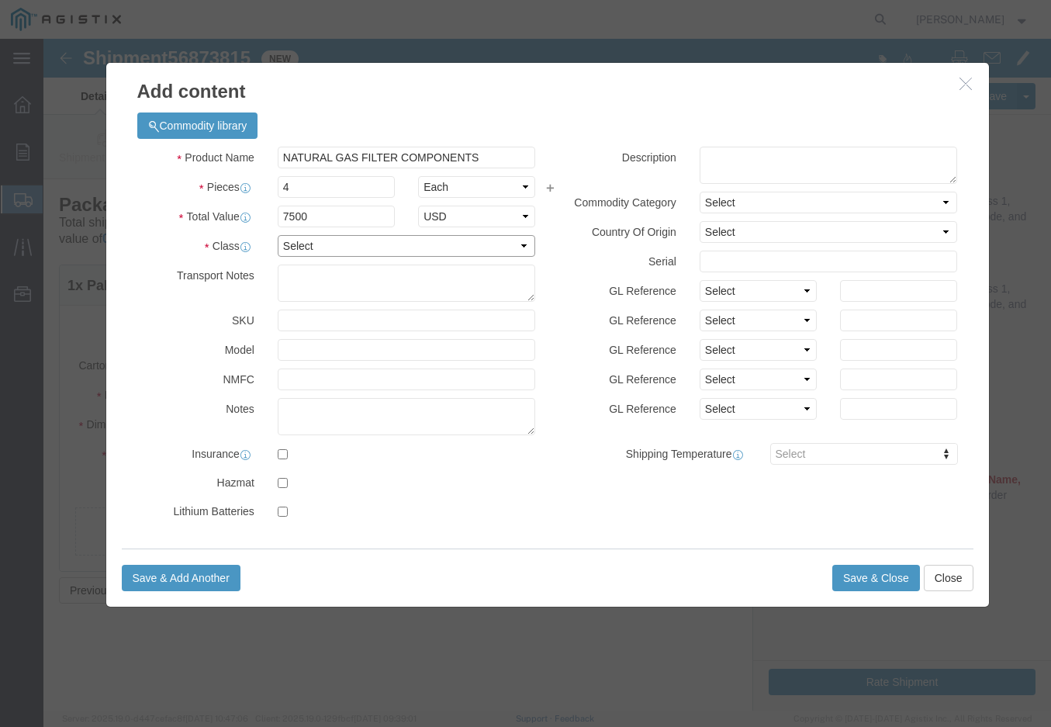
select select "60"
click textarea
type textarea "100140220 (2, 4 BOXES)"
click button "Save & Close"
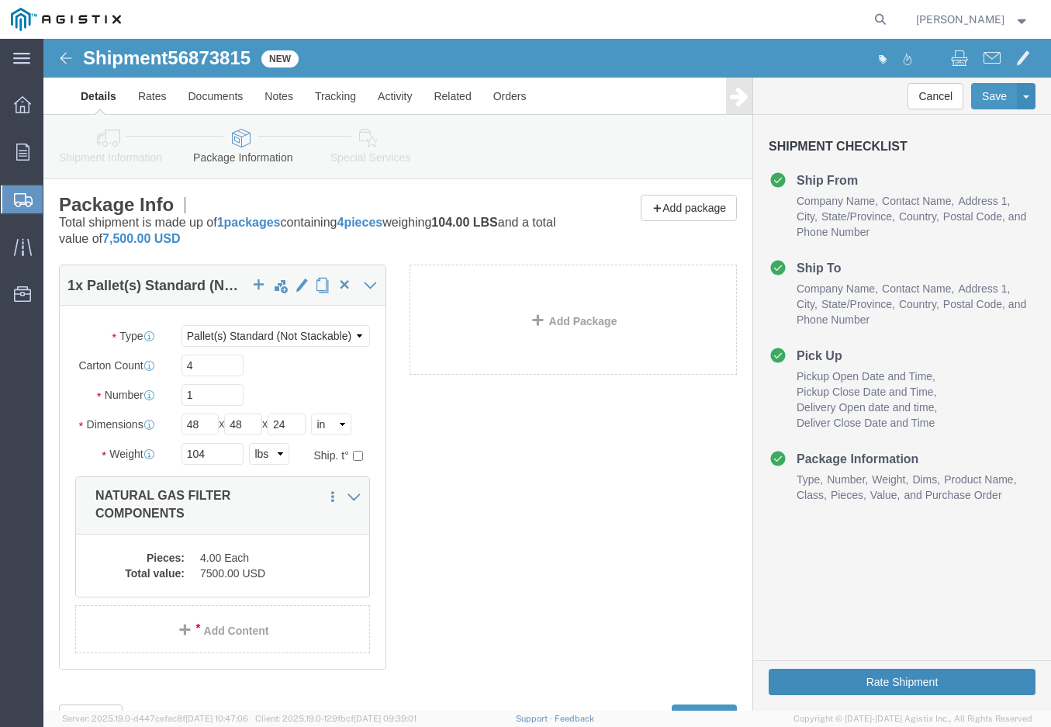
click button "Rate Shipment"
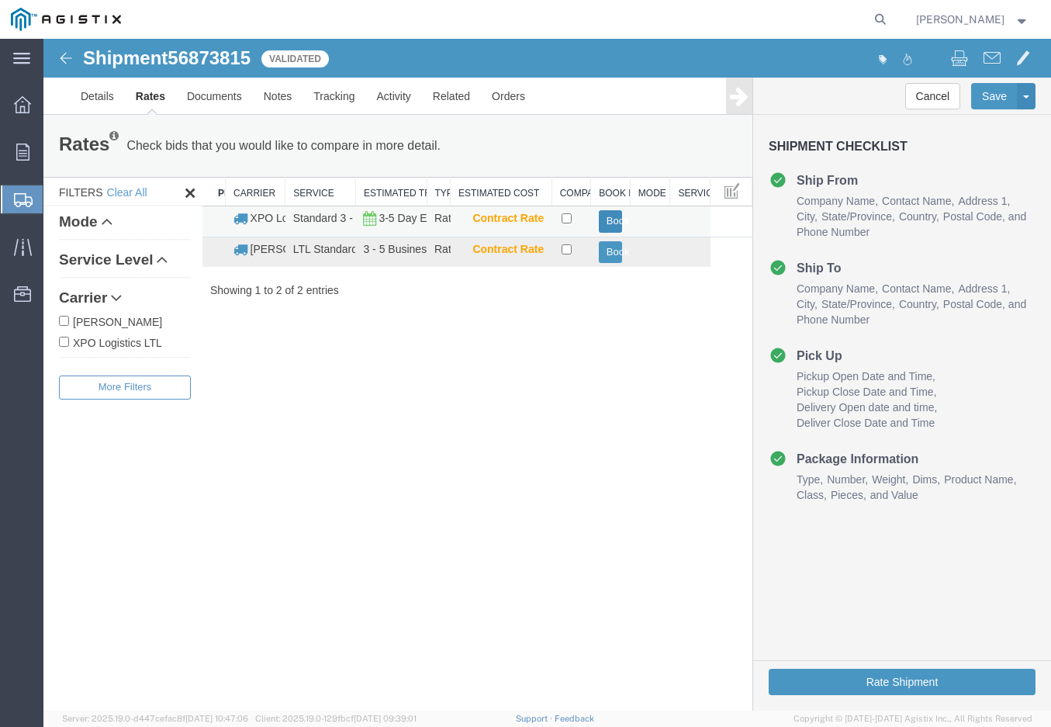
click at [615, 223] on button "Book" at bounding box center [611, 221] width 24 height 23
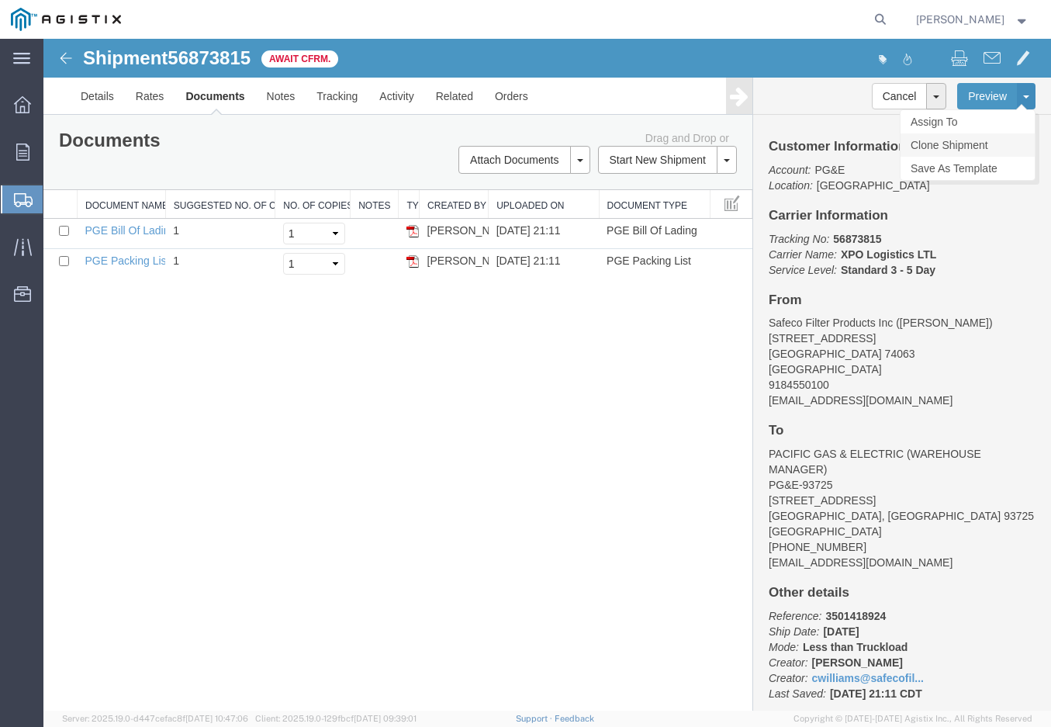
click at [966, 142] on link "Clone Shipment" at bounding box center [968, 144] width 134 height 23
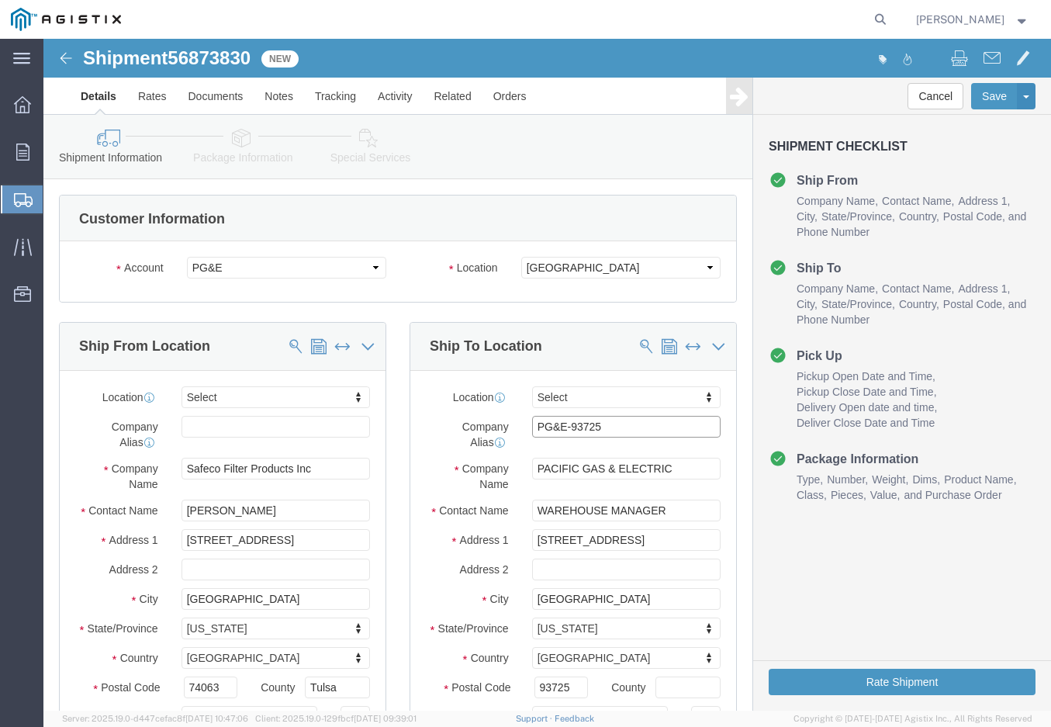
drag, startPoint x: 574, startPoint y: 383, endPoint x: 423, endPoint y: 373, distance: 151.6
click div "Location Select Select My Profile Location (OBSOLETE) [GEOGRAPHIC_DATA] SC - GC…"
click select "Select All Others [GEOGRAPHIC_DATA] [GEOGRAPHIC_DATA] [GEOGRAPHIC_DATA] [GEOGRA…"
select select "19740"
click select "Select All Others [GEOGRAPHIC_DATA] [GEOGRAPHIC_DATA] [GEOGRAPHIC_DATA] [GEOGRA…"
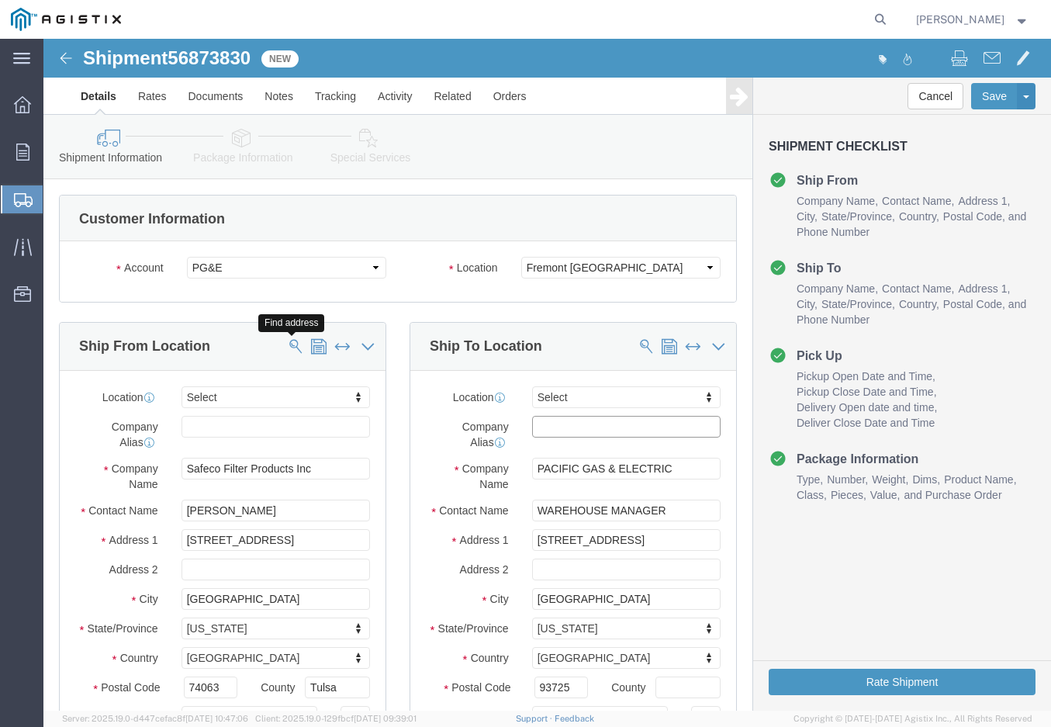
click input "text"
type input "WHEAT"
select select "19996"
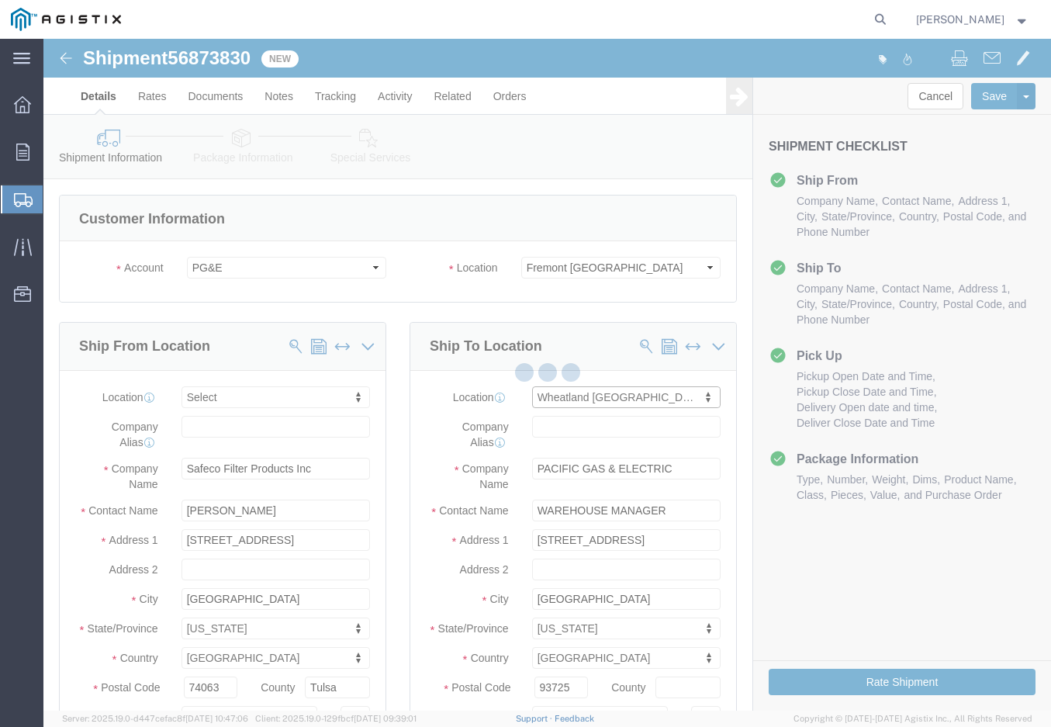
type input "PG&E"
type input "[STREET_ADDRESS]"
type input "Wheatland"
type input "95692"
checkbox input "false"
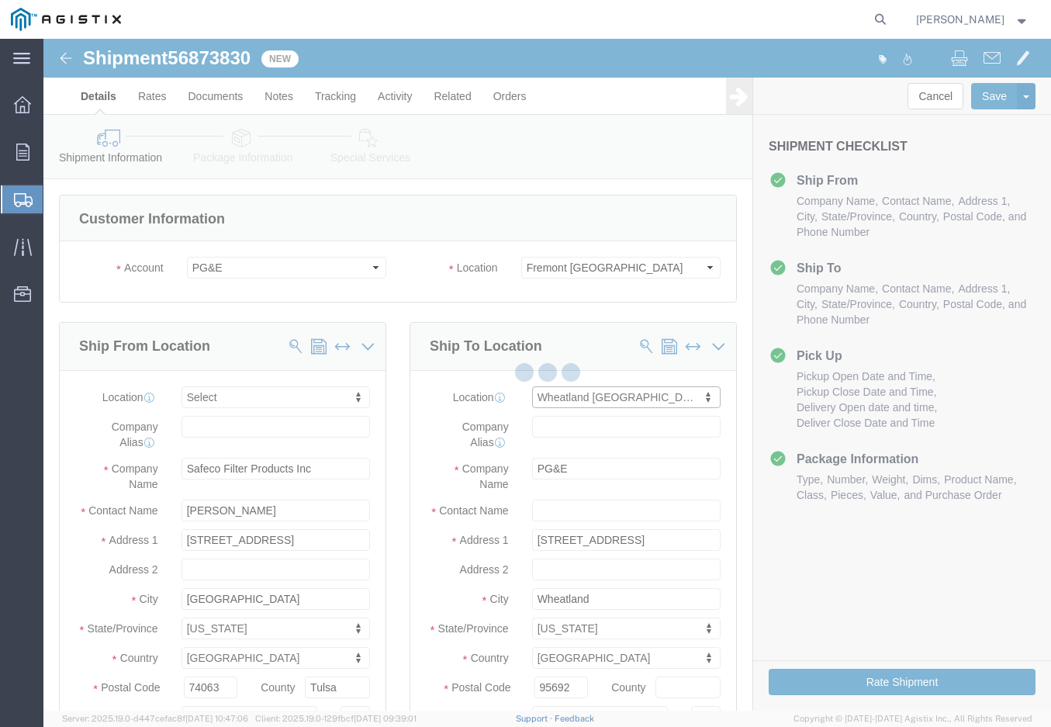
select select "CA"
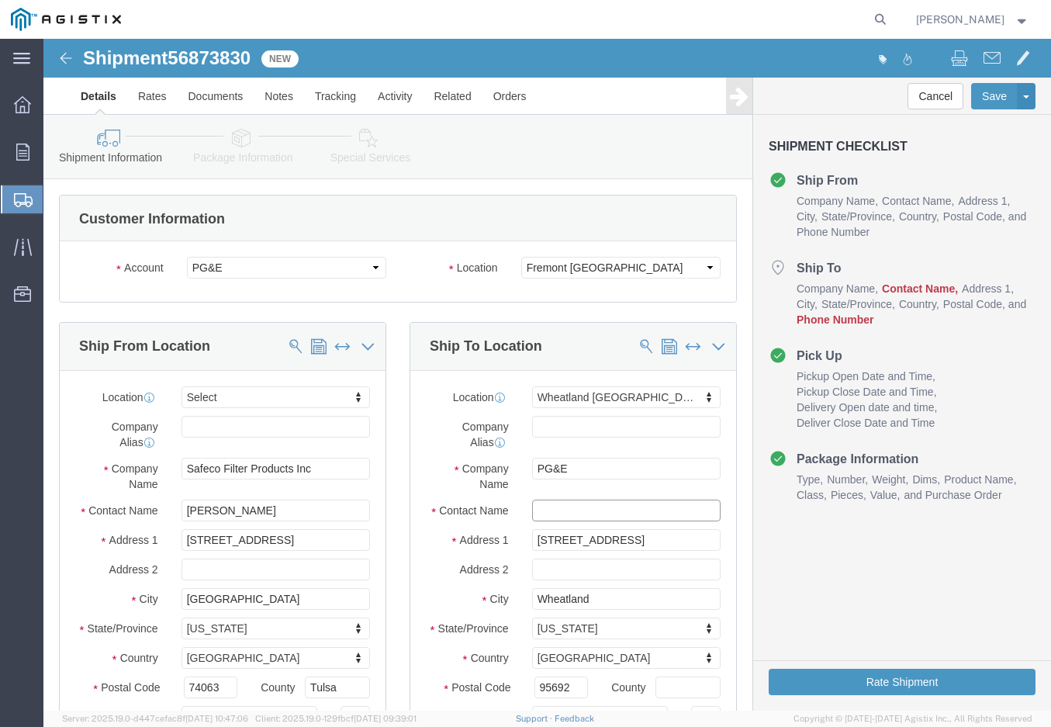
click input "text"
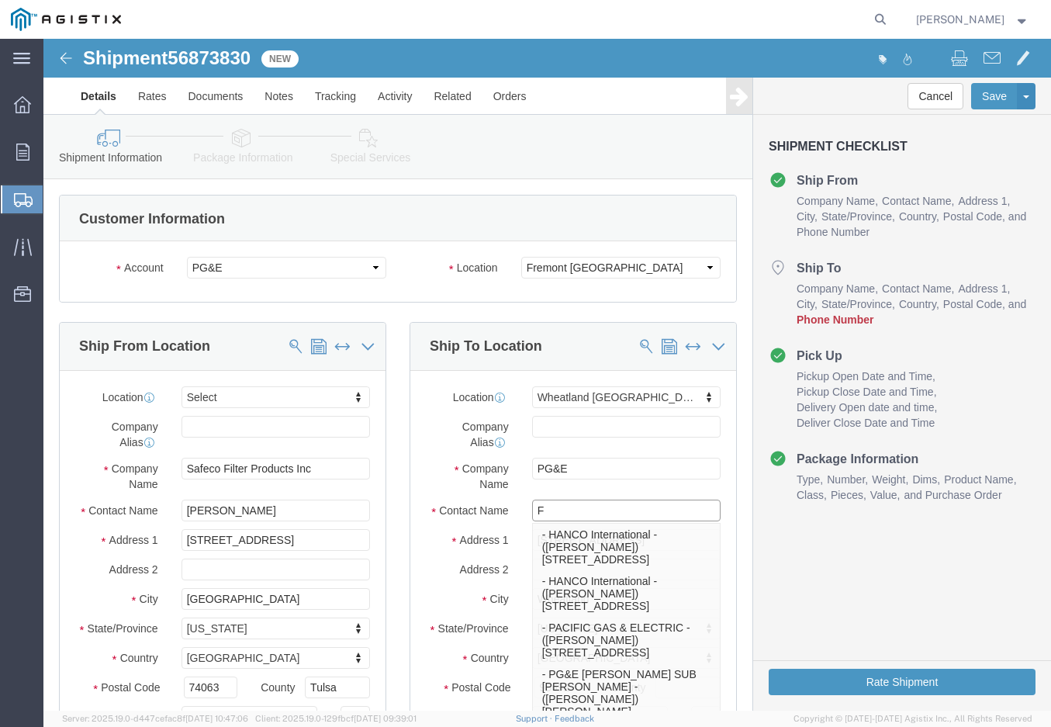
type input "F"
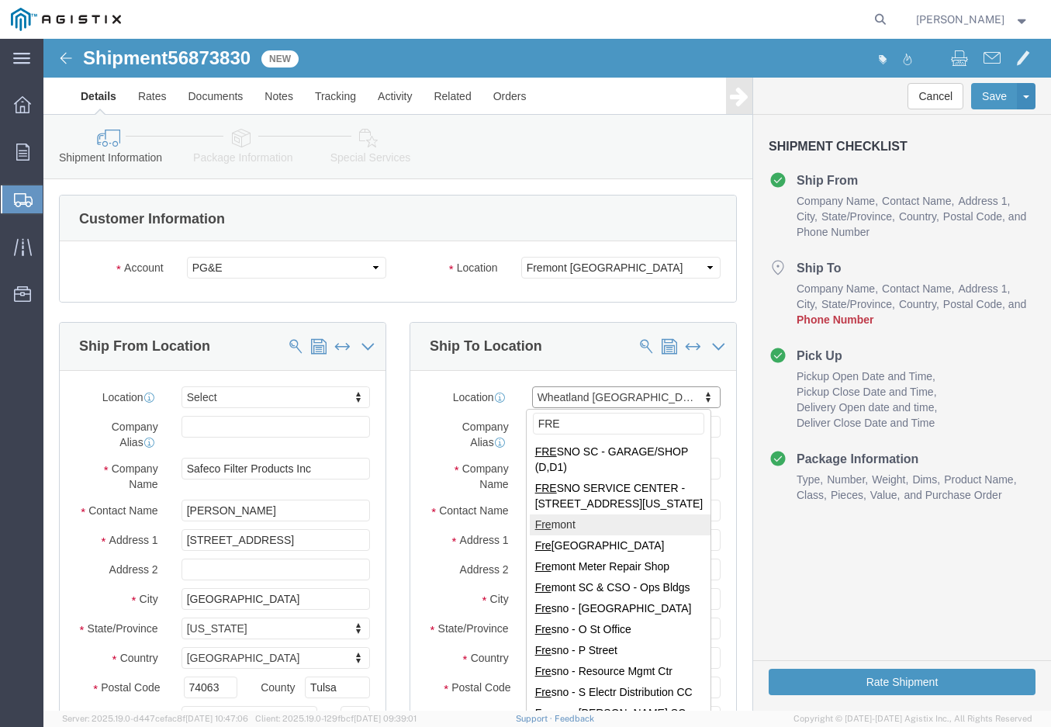
type input "FRE"
select select "46073"
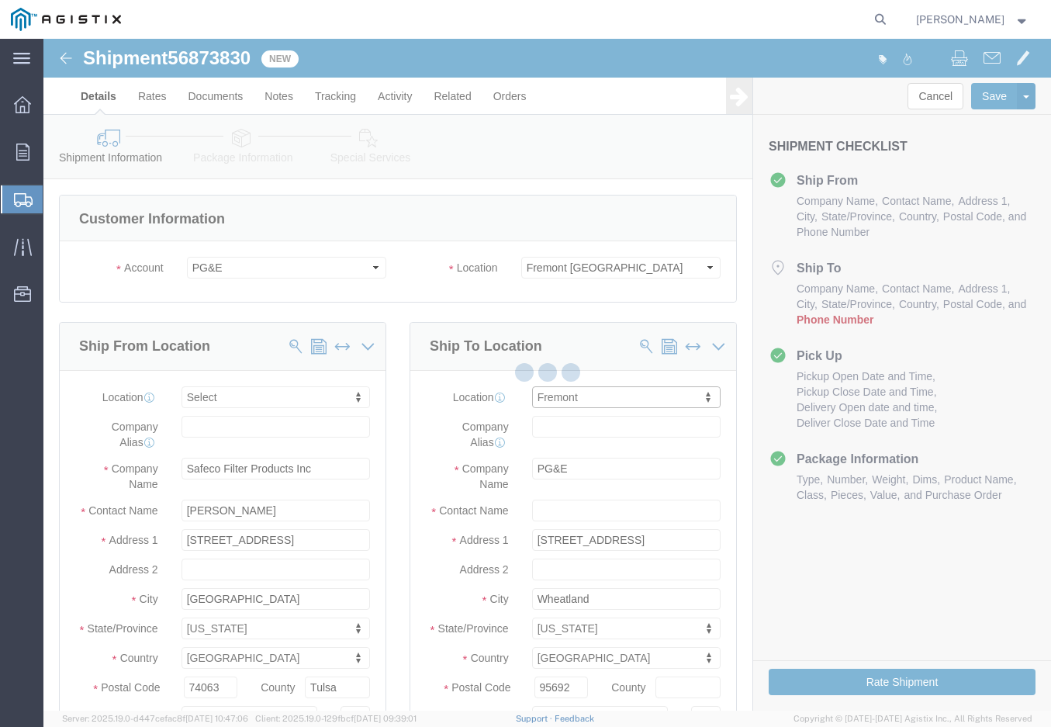
type input "[STREET_ADDRESS][PERSON_NAME]"
type input "Fremont"
type input "94538"
select select "CA"
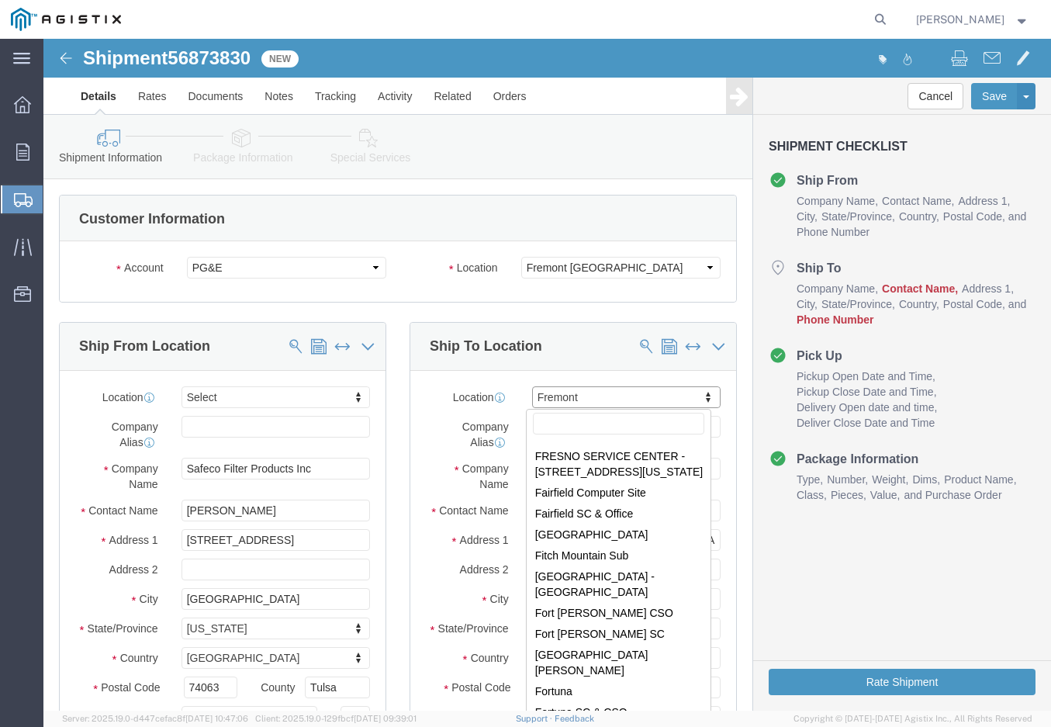
scroll to position [3070, 0]
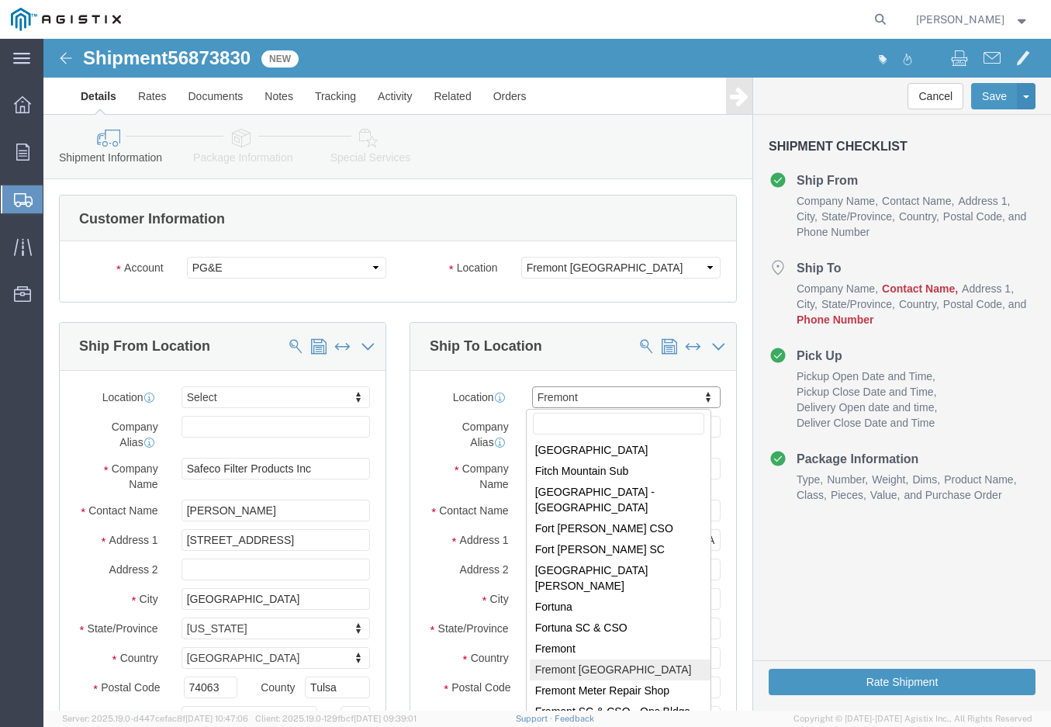
select select "19740"
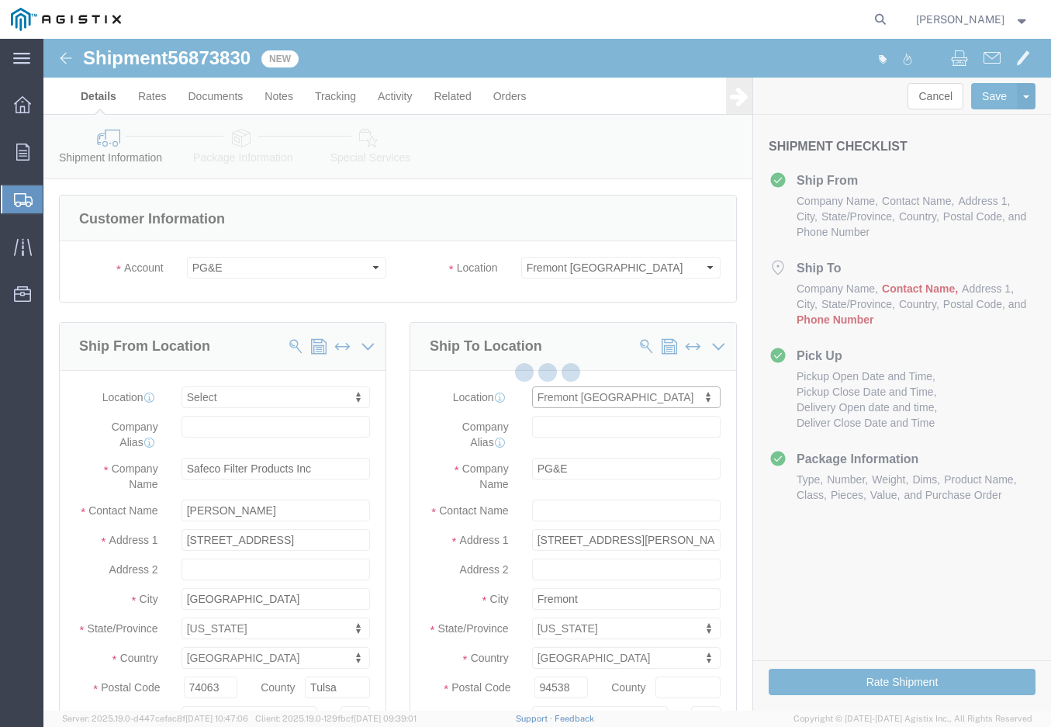
type input "[STREET_ADDRESS][PERSON_NAME]"
select select "CA"
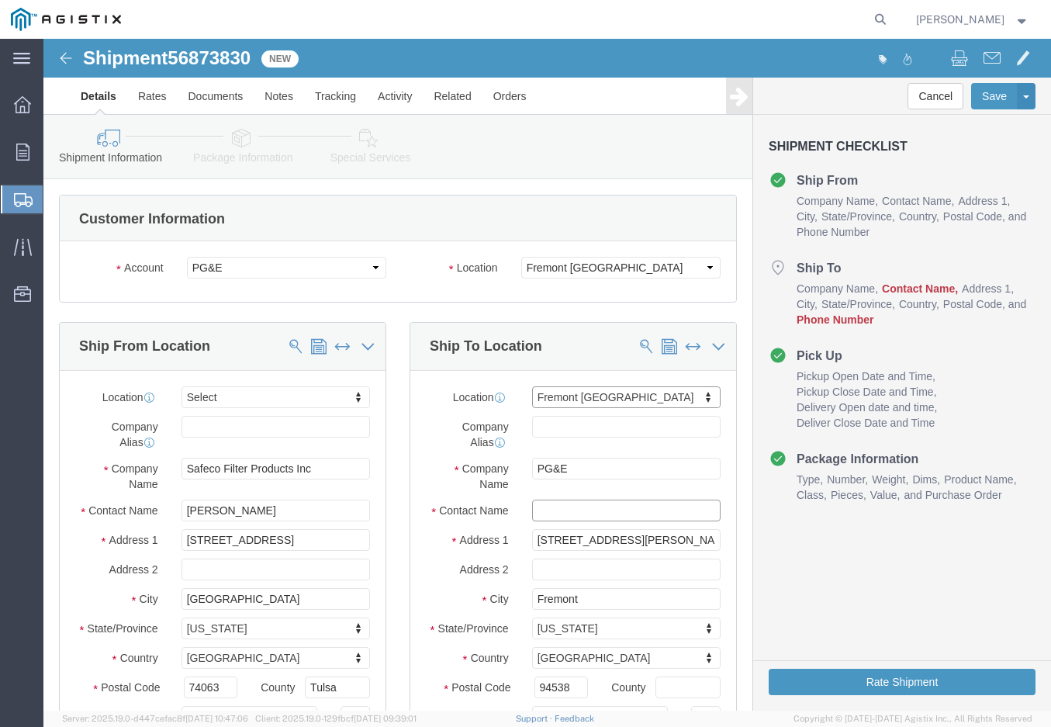
click input "text"
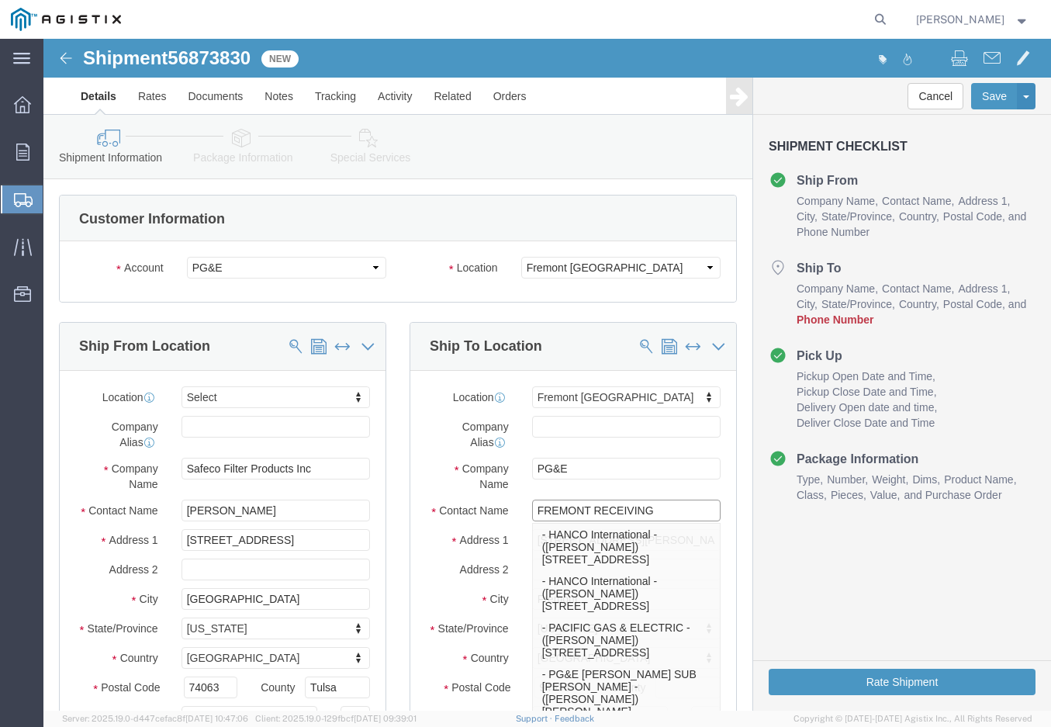
type input "FREMONT RECEIVING"
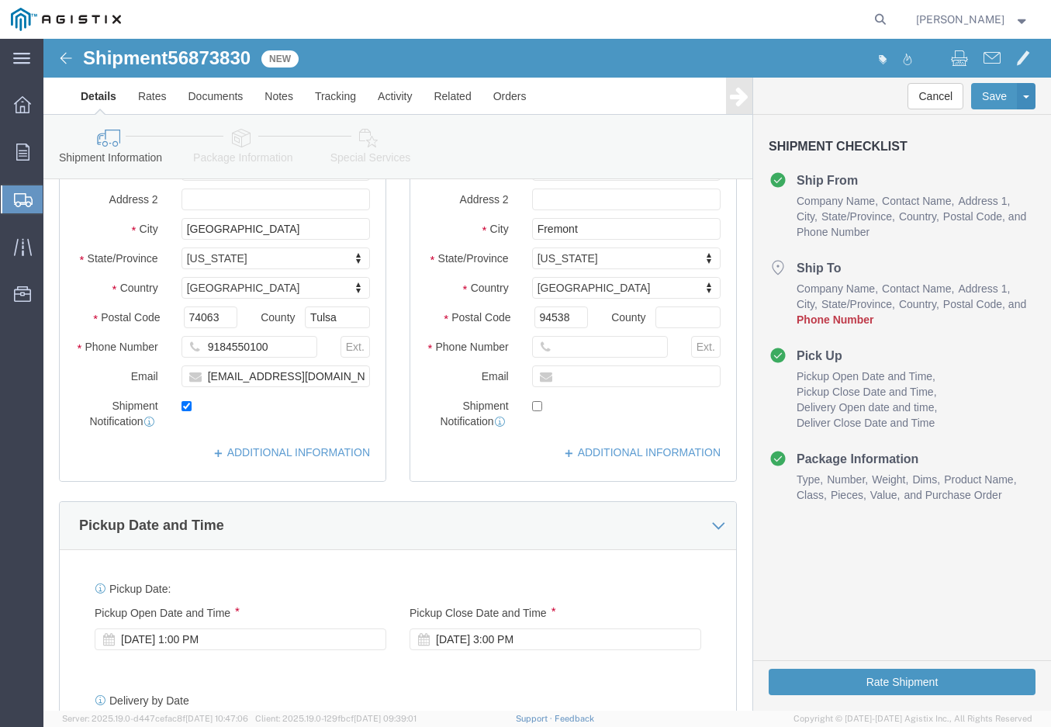
scroll to position [458, 0]
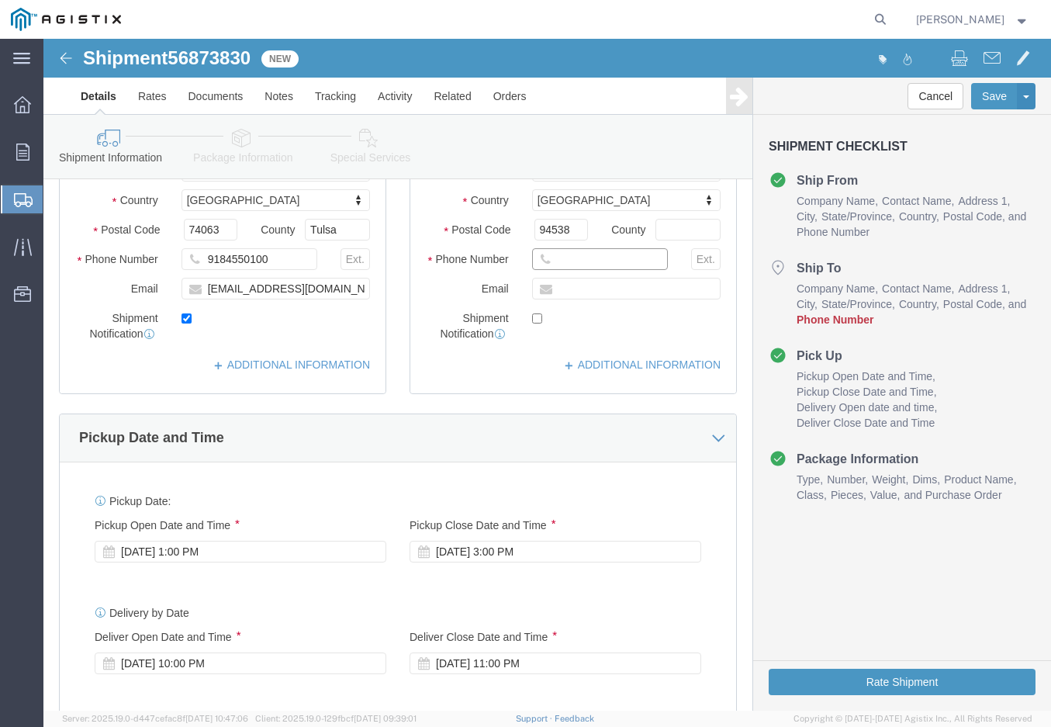
click input "text"
type input "[PHONE_NUMBER]"
click input "text"
type input "[EMAIL_ADDRESS][DOMAIN_NAME]"
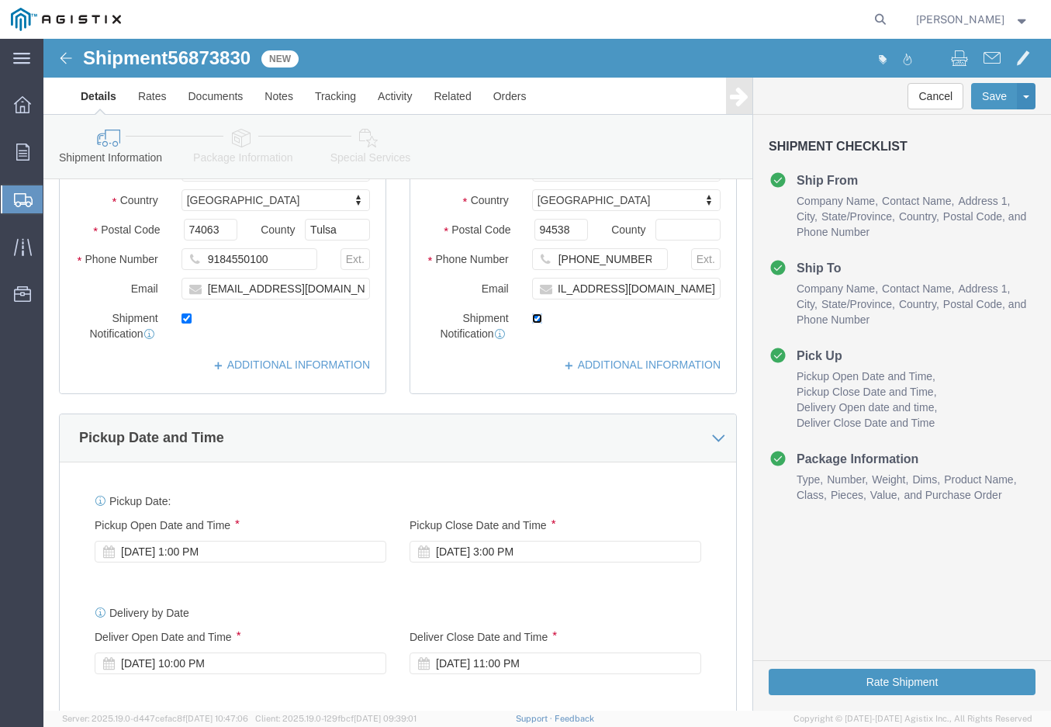
checkbox input "true"
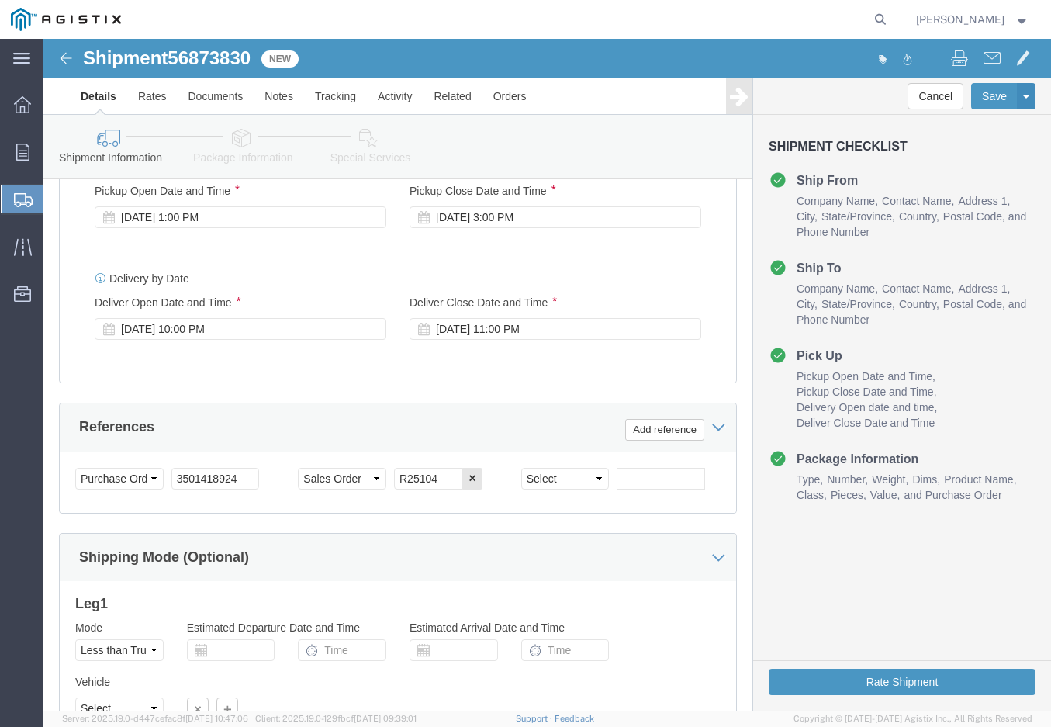
scroll to position [876, 0]
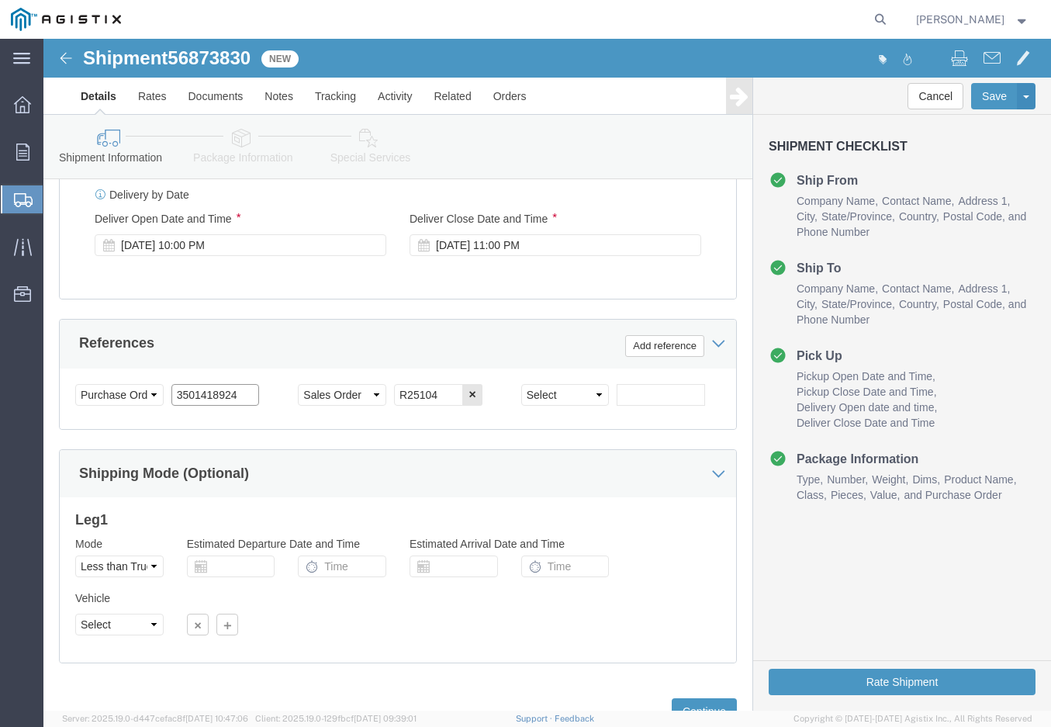
drag, startPoint x: 197, startPoint y: 351, endPoint x: 152, endPoint y: 359, distance: 45.8
click input "3501418924"
type input "3501399385"
type input "R25077"
click button "Continue"
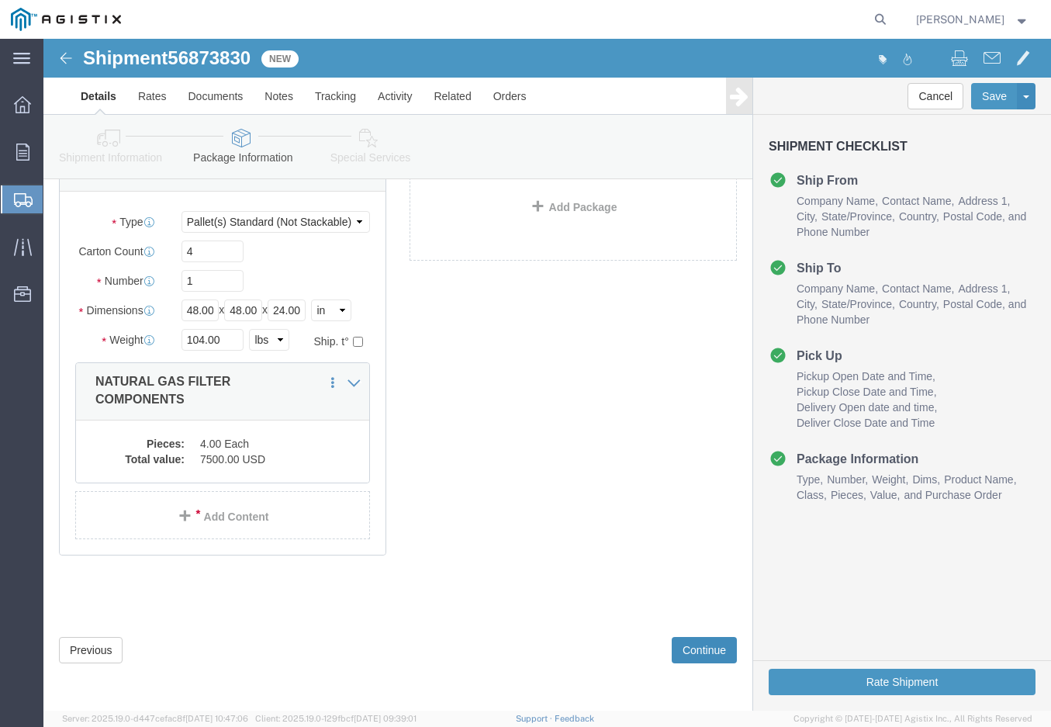
scroll to position [25, 0]
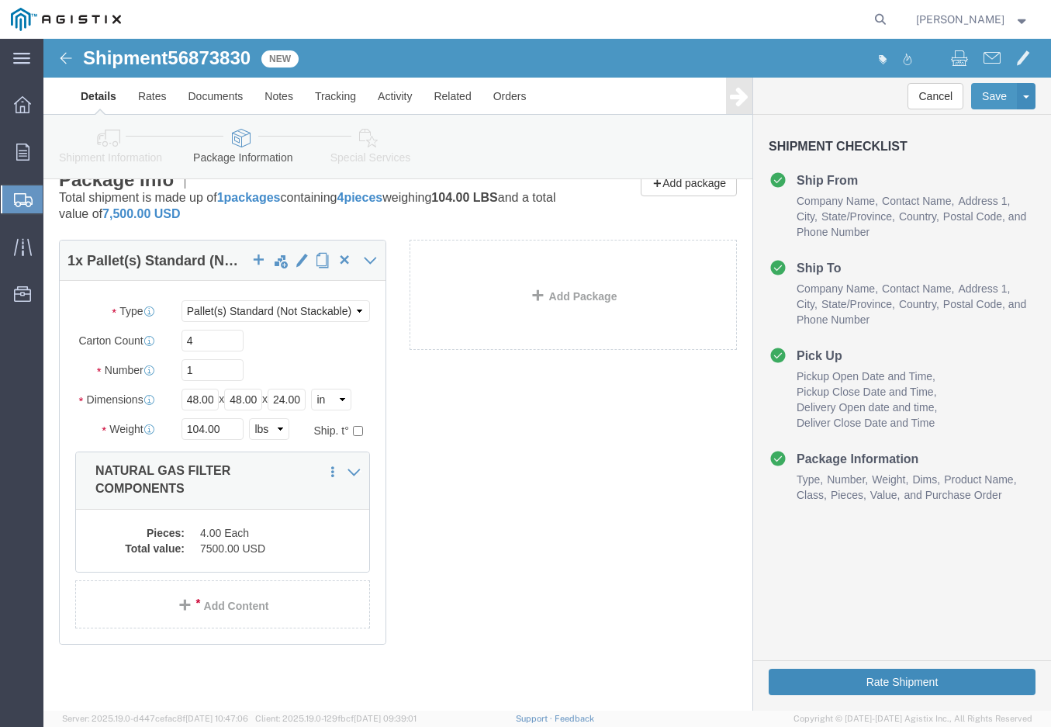
click button "Rate Shipment"
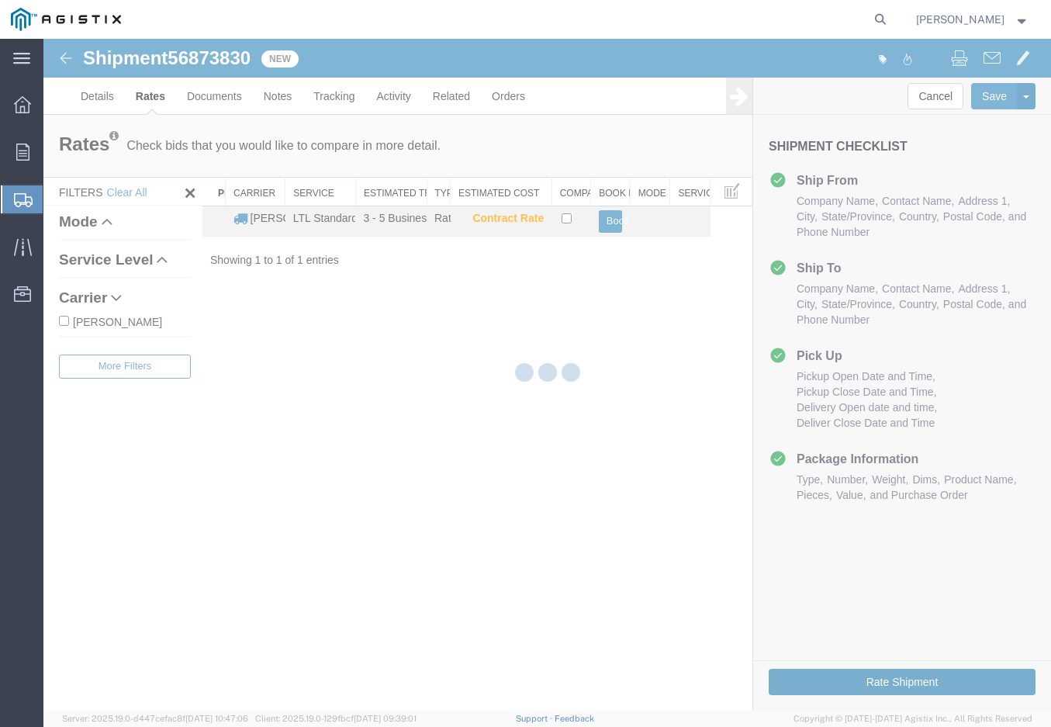
scroll to position [0, 0]
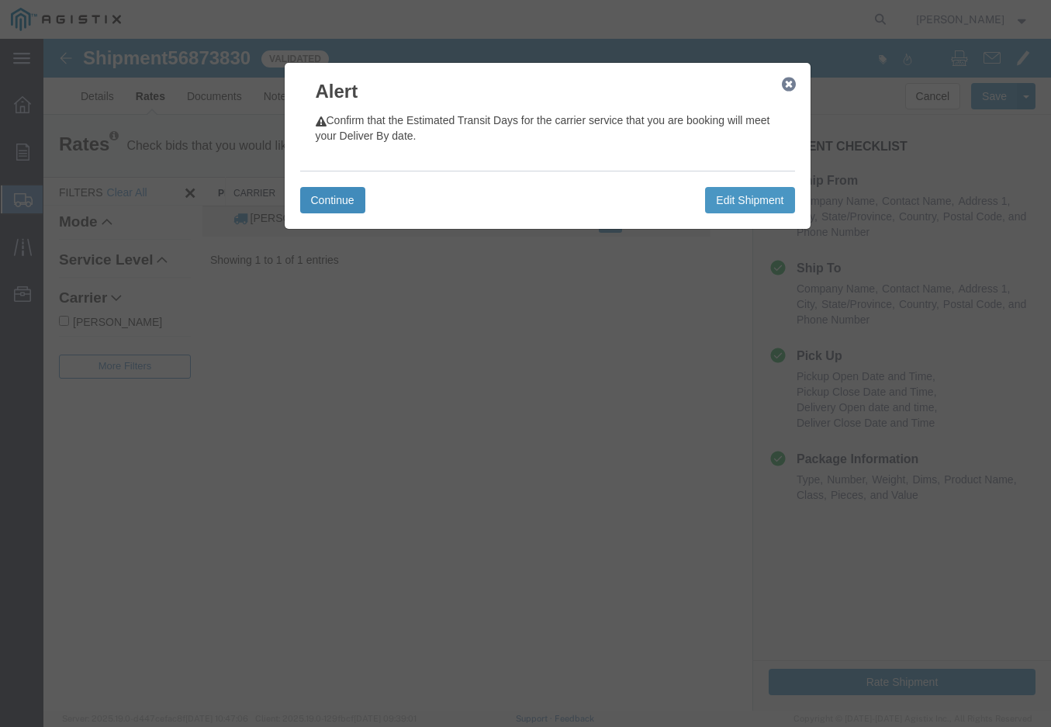
click at [341, 195] on button "Continue" at bounding box center [332, 200] width 65 height 26
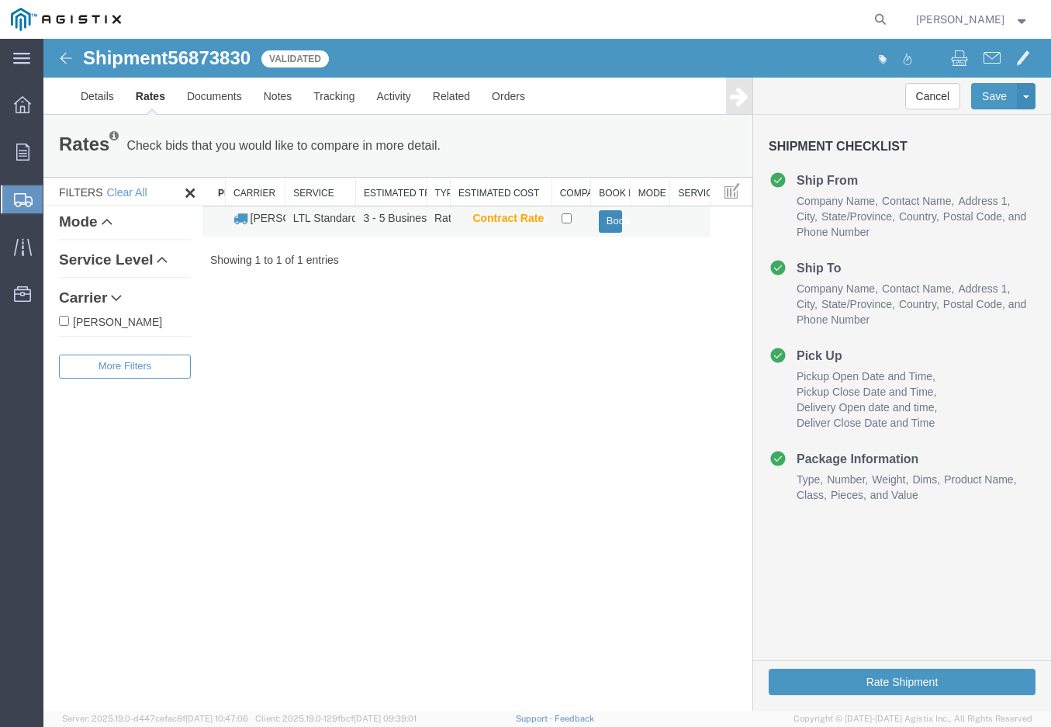
click at [614, 221] on button "Book" at bounding box center [611, 221] width 24 height 23
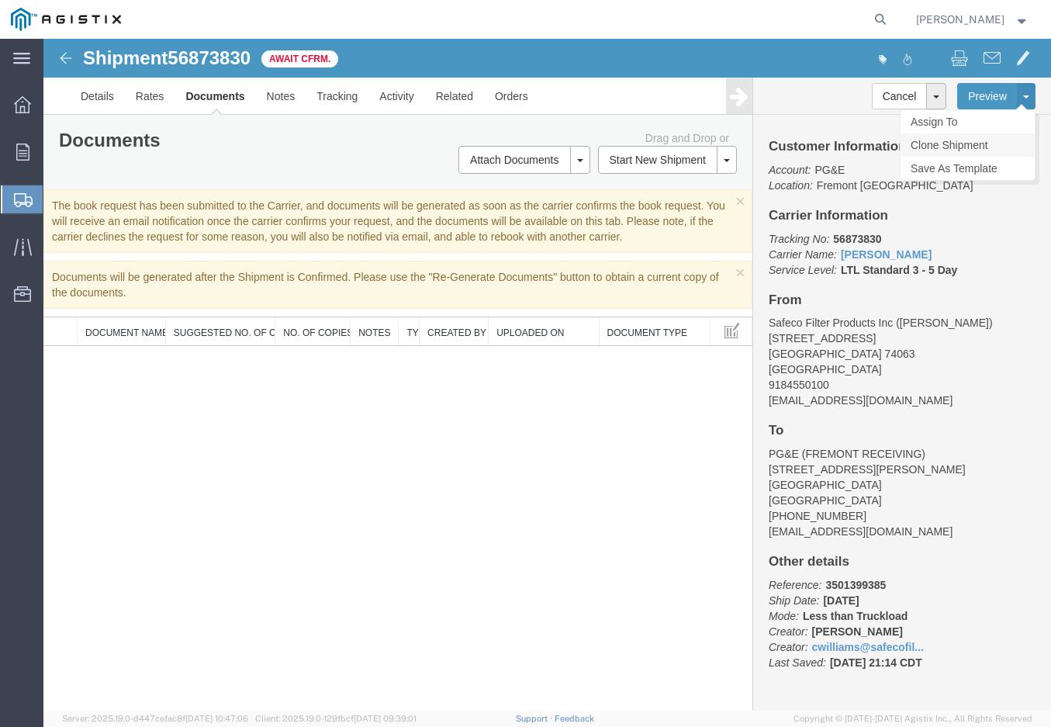
click at [966, 146] on link "Clone Shipment" at bounding box center [968, 144] width 134 height 23
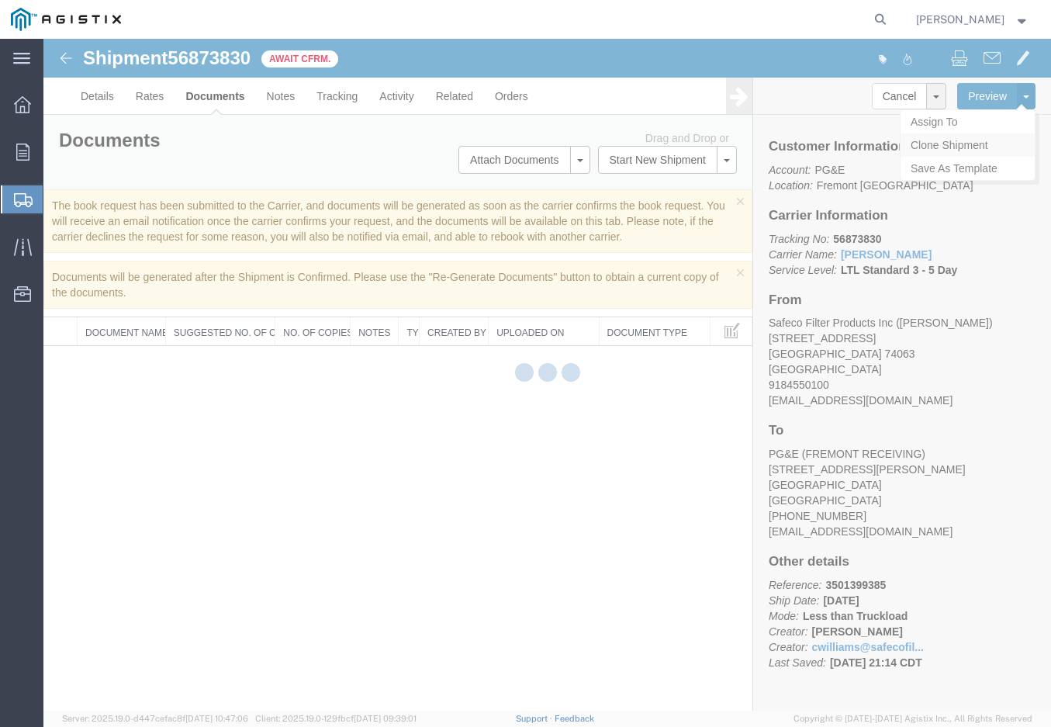
select select "19740"
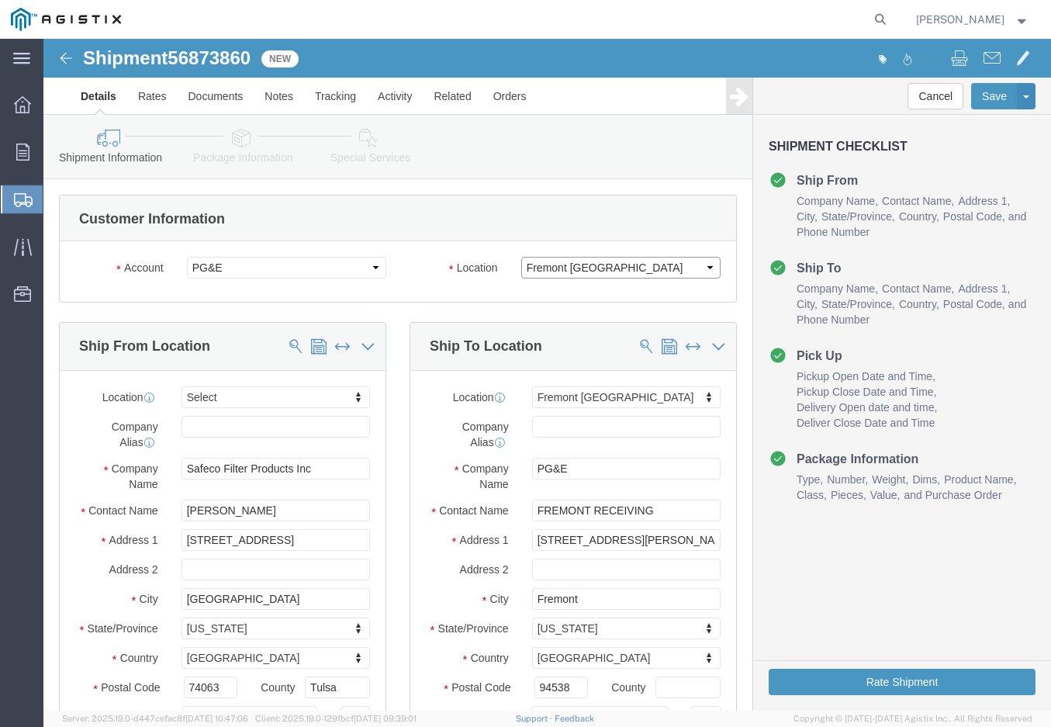
click select "Select All Others [GEOGRAPHIC_DATA] [GEOGRAPHIC_DATA] [GEOGRAPHIC_DATA] [GEOGRA…"
select select "23082"
click select "Select All Others [GEOGRAPHIC_DATA] [GEOGRAPHIC_DATA] [GEOGRAPHIC_DATA] [GEOGRA…"
type input "[PERSON_NAME]"
select select "19763"
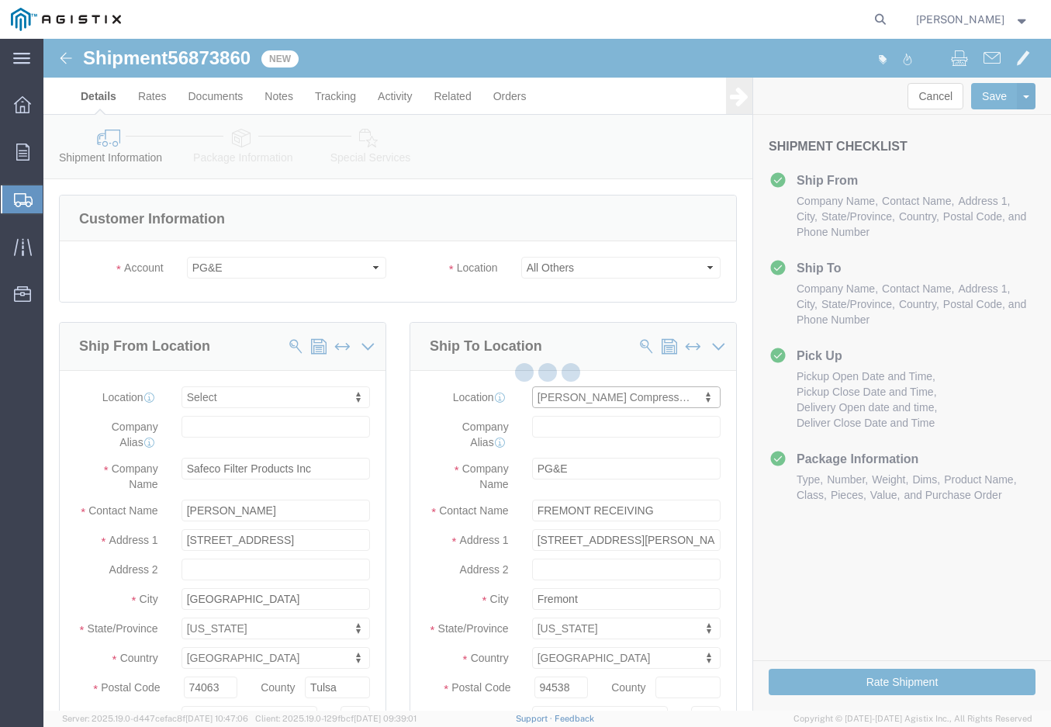
type input "88002"
type input "[STREET_ADDRESS]"
type input "[PERSON_NAME]"
type input "92347-9710"
checkbox input "false"
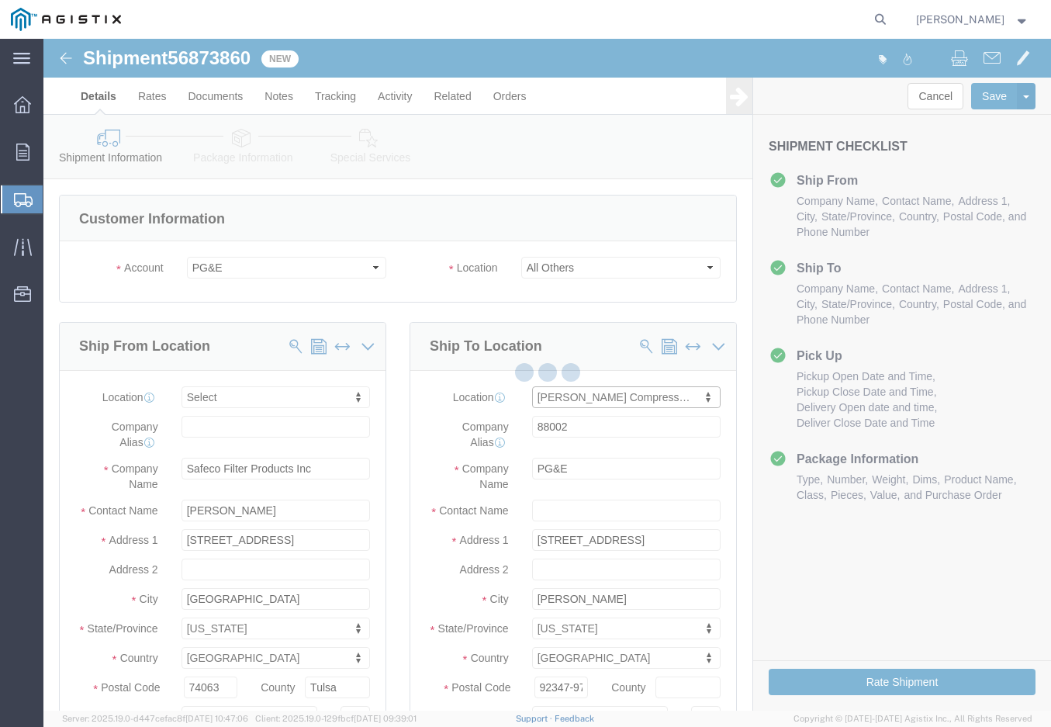
select select "CA"
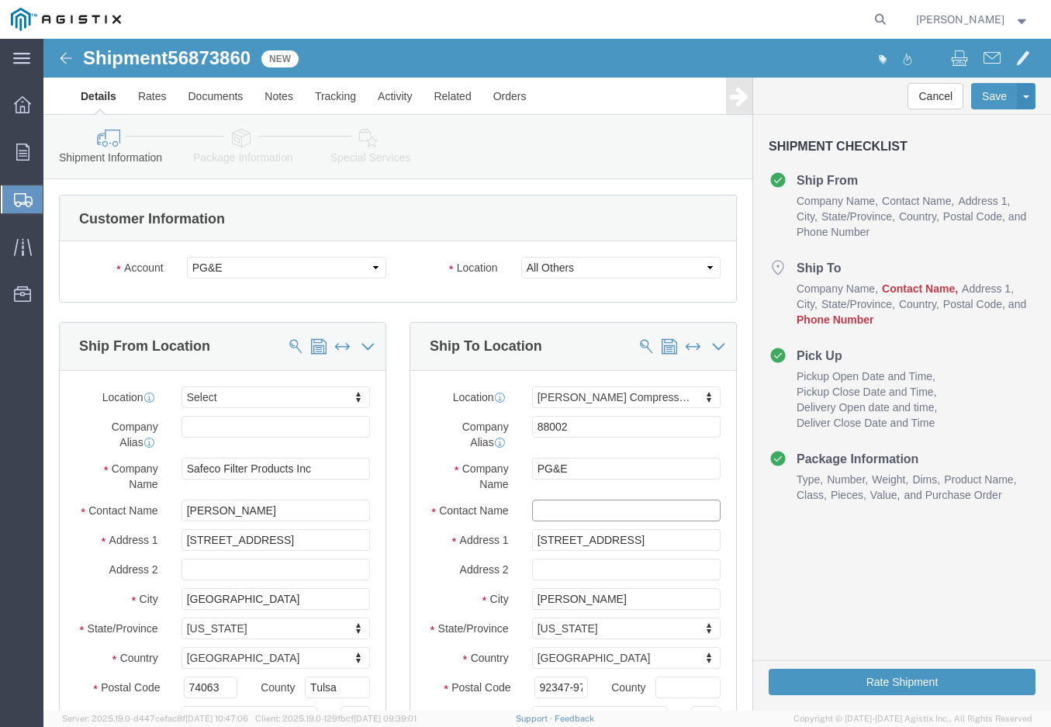
click input "text"
drag, startPoint x: 619, startPoint y: 469, endPoint x: 386, endPoint y: 447, distance: 233.8
click div "Location [PERSON_NAME] Compressor Station Select My Profile Location (OBSOLETE)…"
type input "[PERSON_NAME] COMPRESSOR STATION"
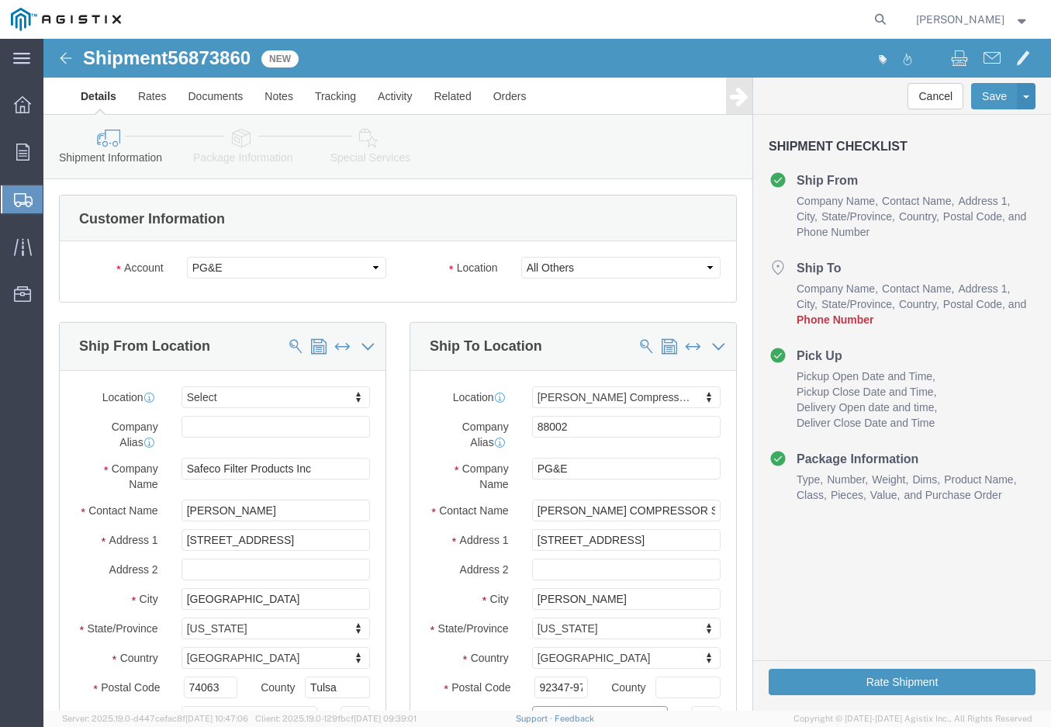
scroll to position [17, 0]
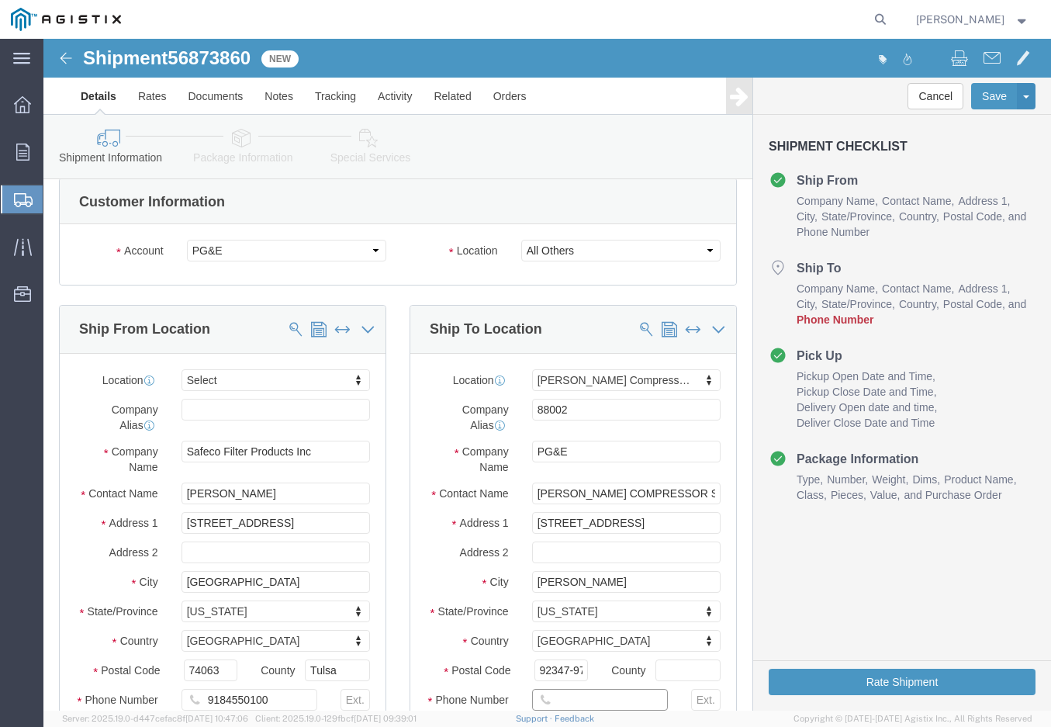
type input "9"
type input "[PHONE_NUMBER]"
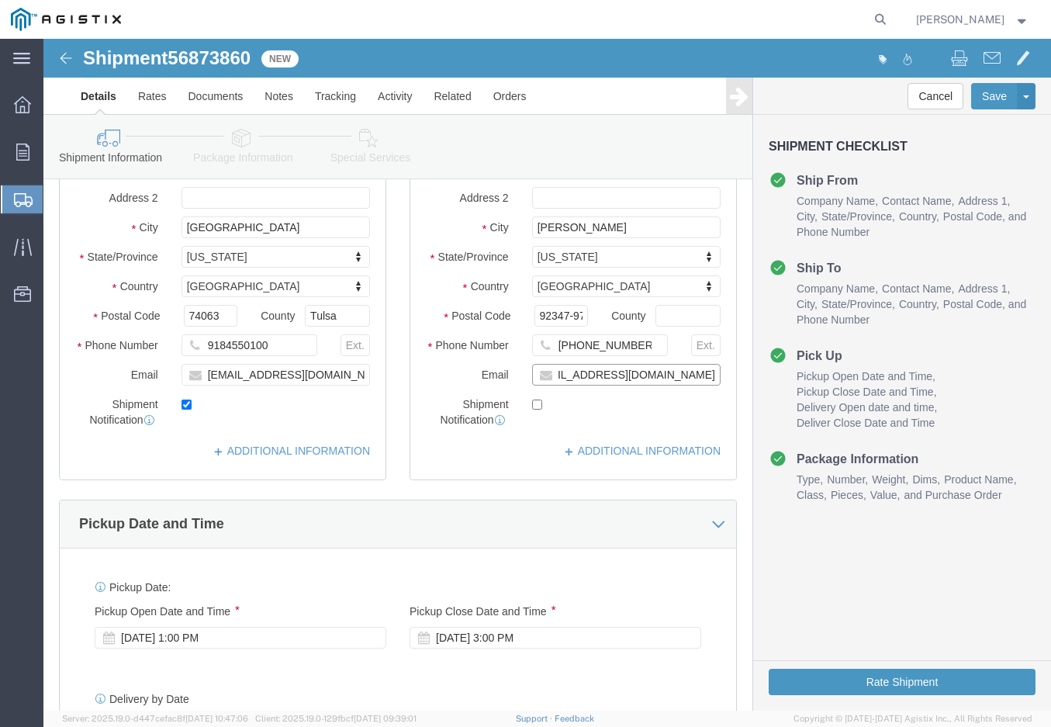
scroll to position [0, 57]
type input "[EMAIL_ADDRESS][DOMAIN_NAME]"
checkbox input "true"
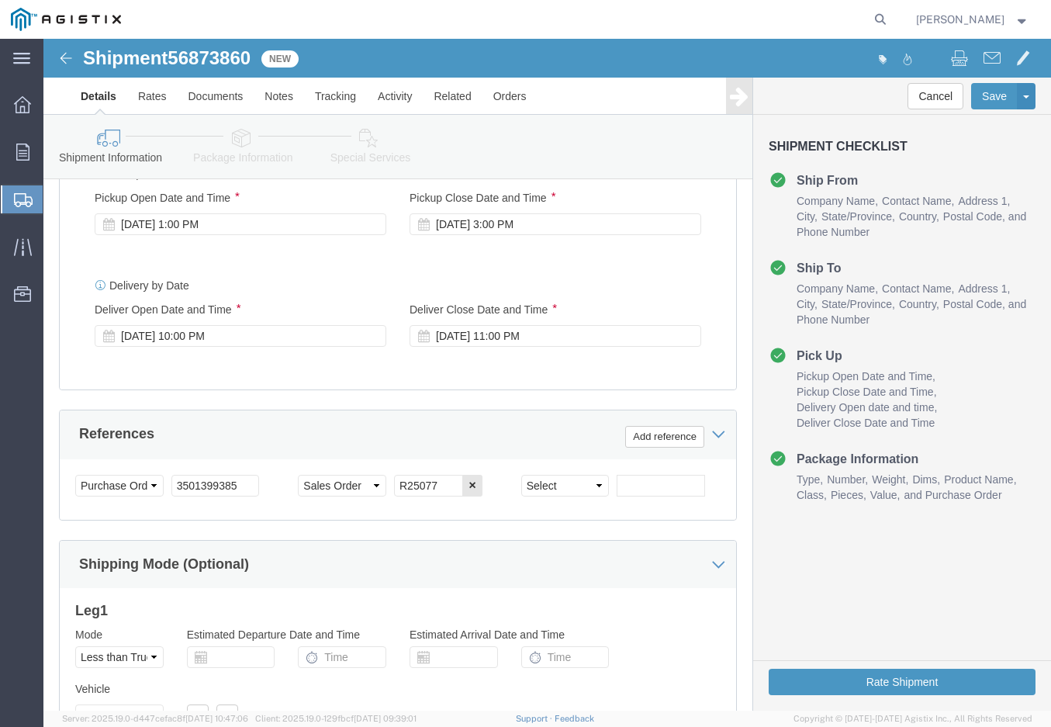
scroll to position [770, 0]
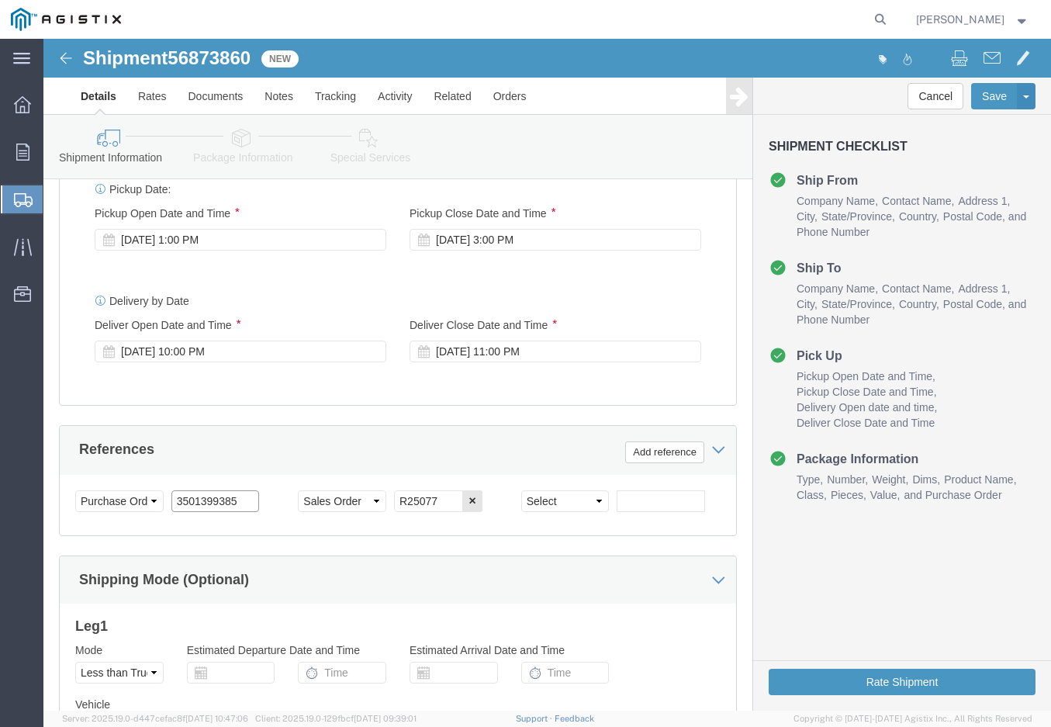
drag, startPoint x: 203, startPoint y: 457, endPoint x: 33, endPoint y: 481, distance: 170.9
click html "Shipment 56873860 New Details Rates Documents Notes Tracking Activity Related O…"
type input "3501412751"
type input "R25086"
click button "Rate Shipment"
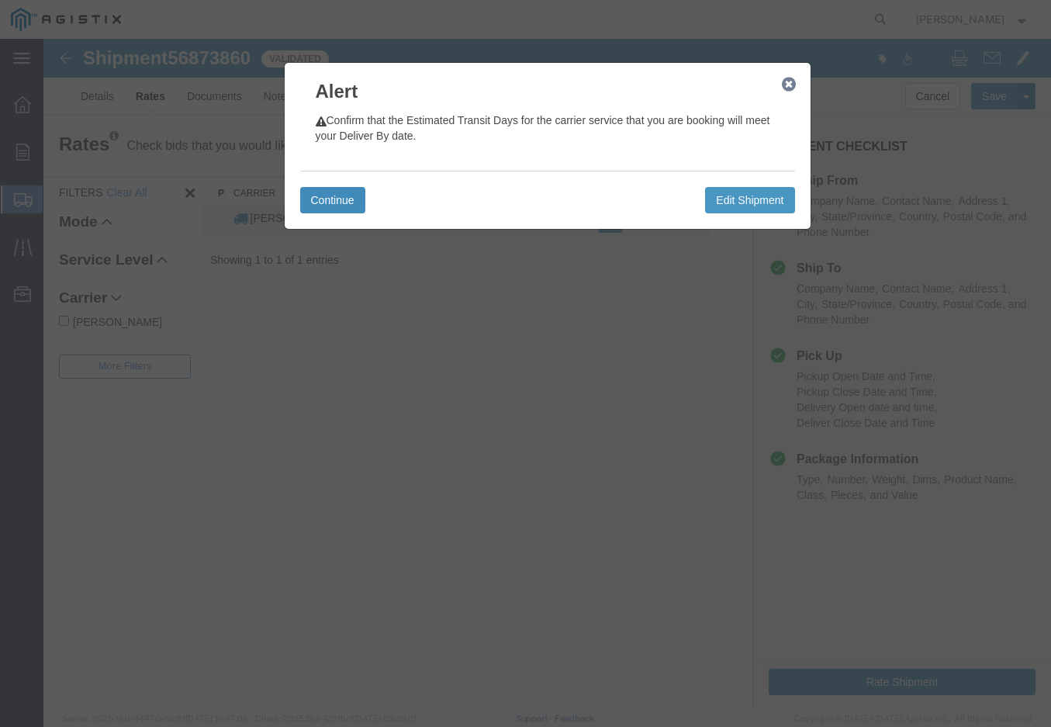
click at [336, 198] on button "Continue" at bounding box center [332, 200] width 65 height 26
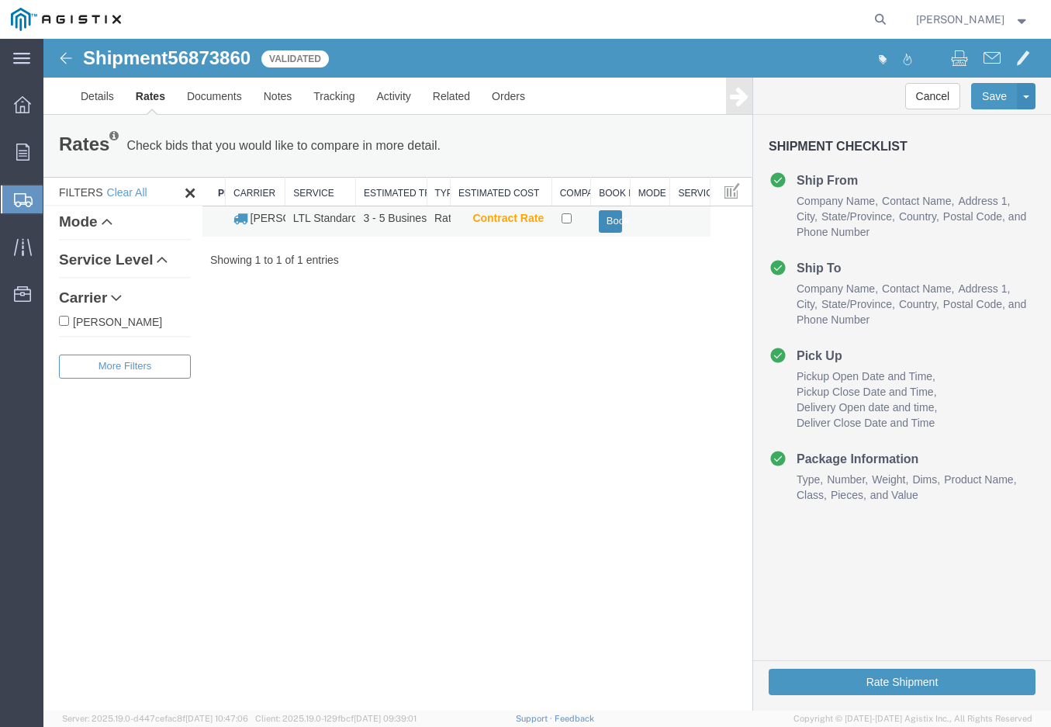
click at [611, 220] on button "Book" at bounding box center [611, 221] width 24 height 23
